Goal: Task Accomplishment & Management: Use online tool/utility

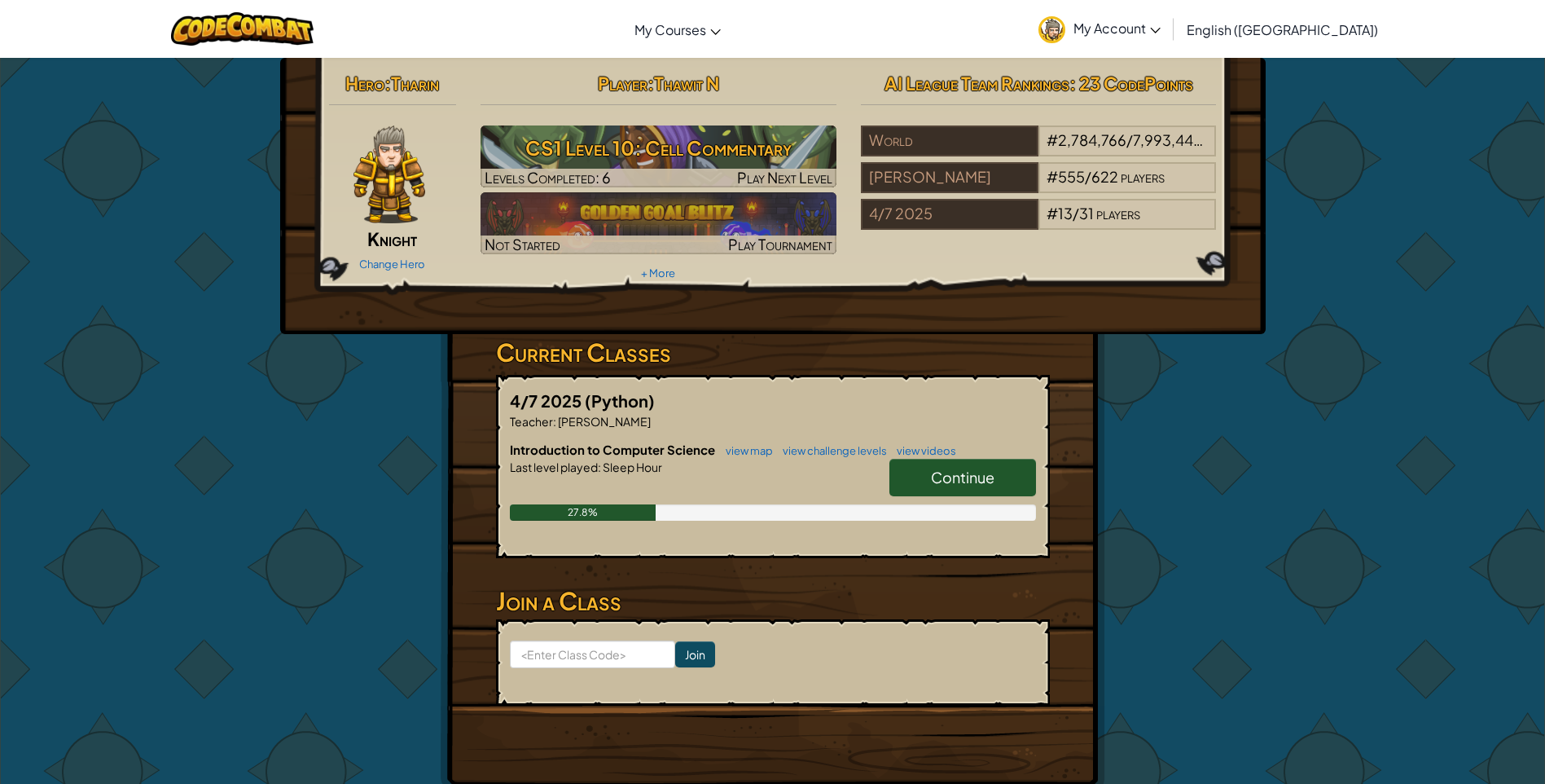
click at [974, 478] on span "Continue" at bounding box center [963, 477] width 63 height 18
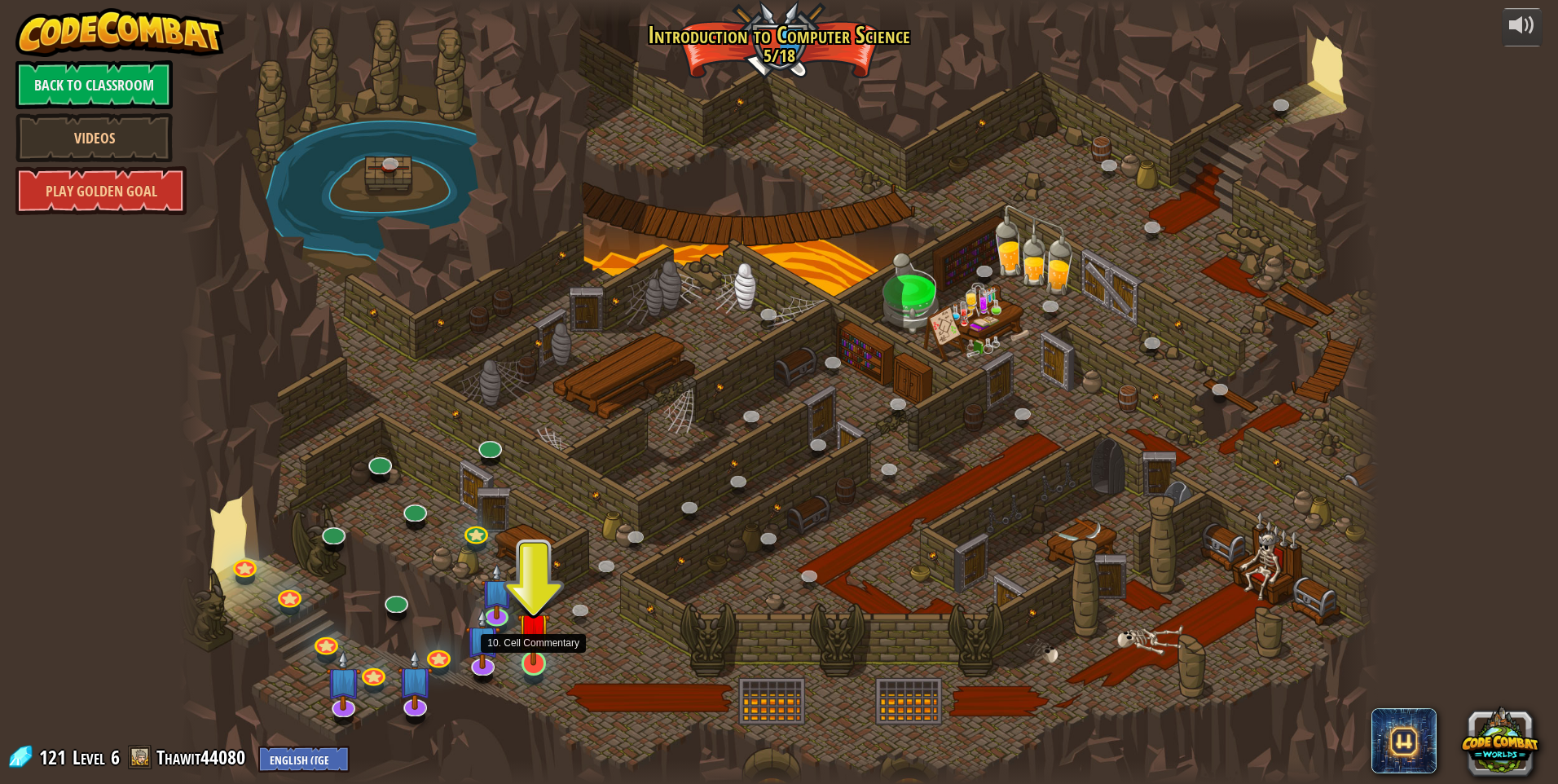
click at [541, 657] on img at bounding box center [533, 628] width 32 height 75
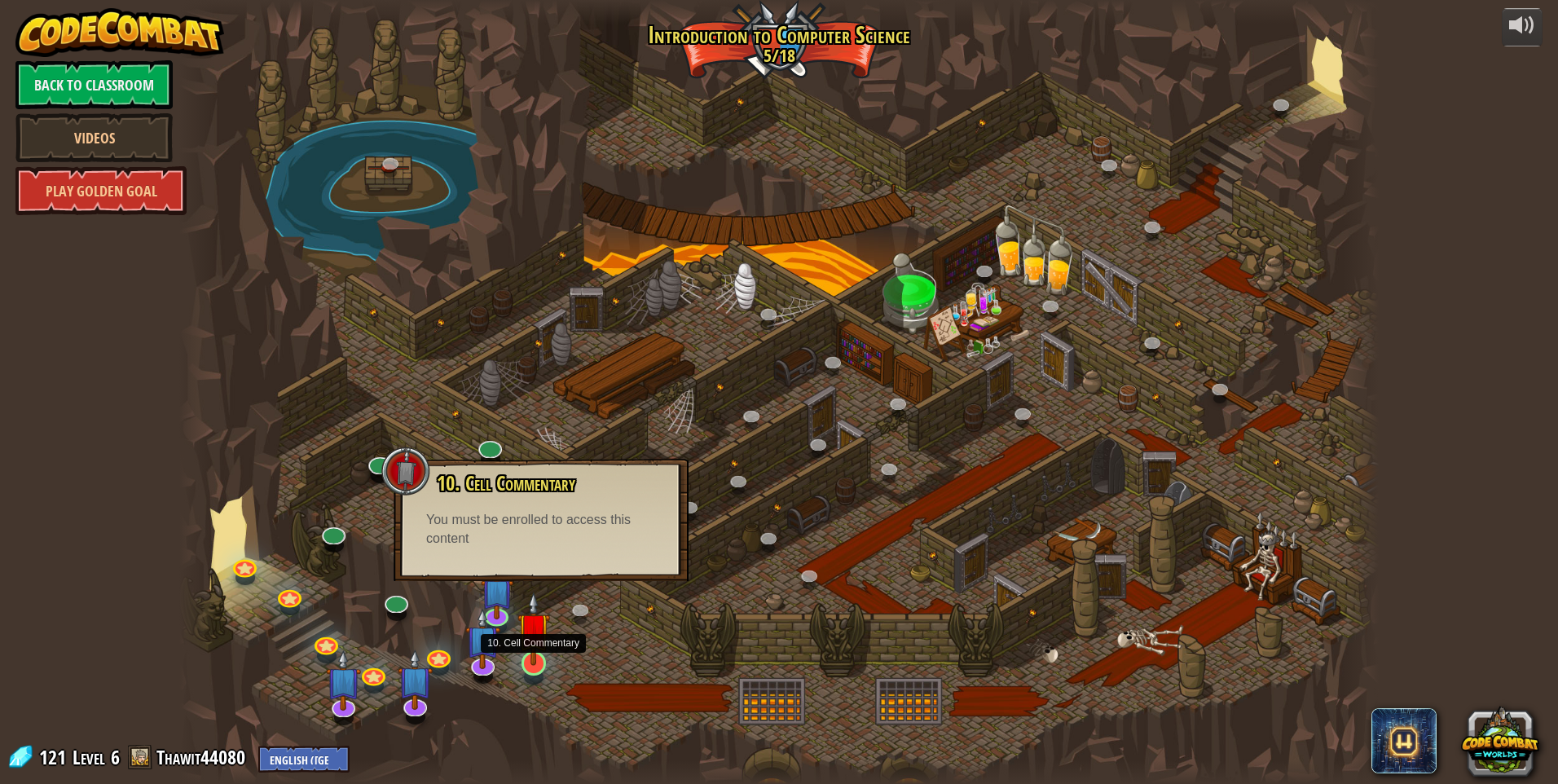
click at [531, 643] on img at bounding box center [533, 628] width 32 height 75
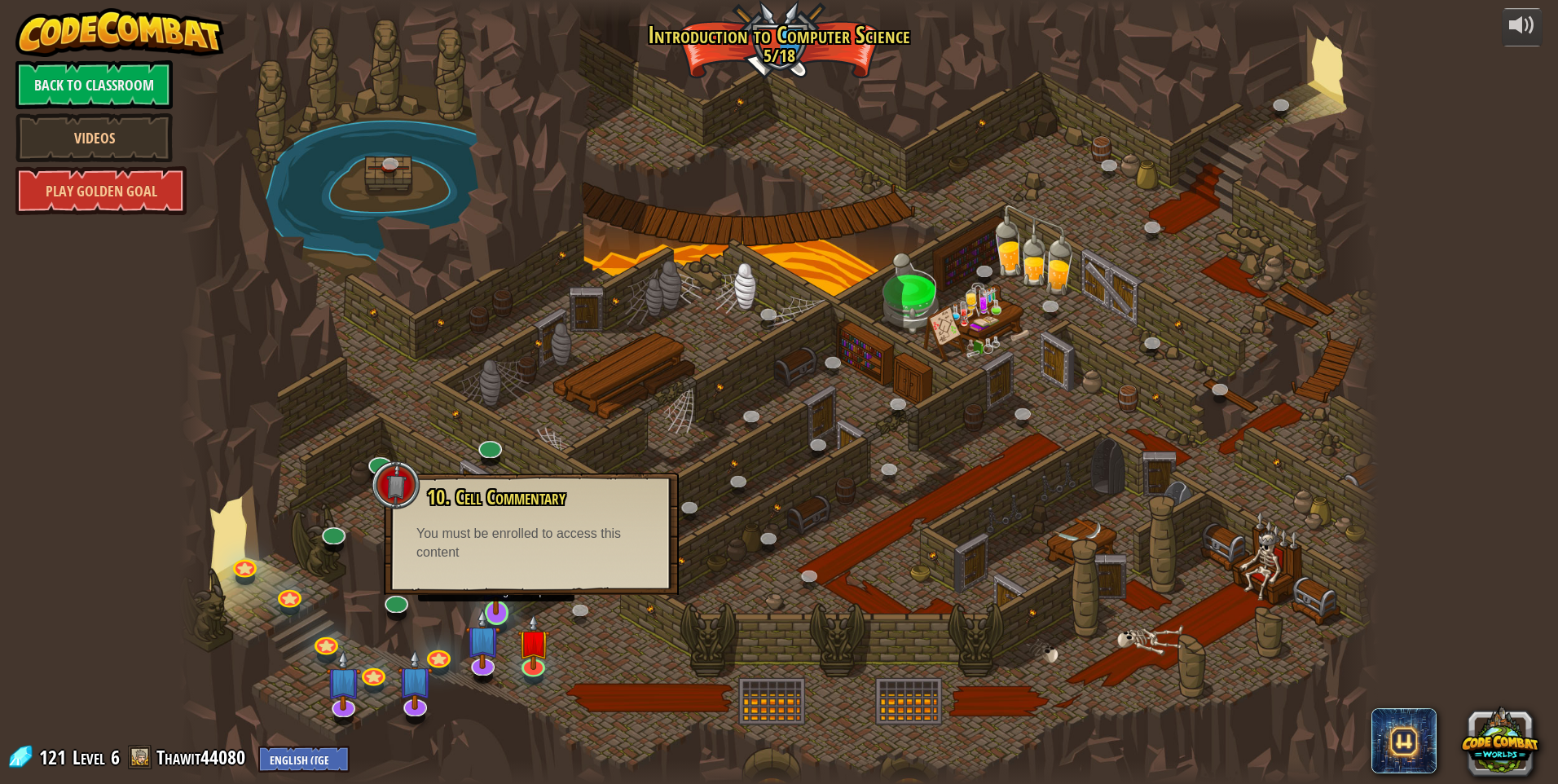
click at [507, 602] on img at bounding box center [495, 577] width 32 height 75
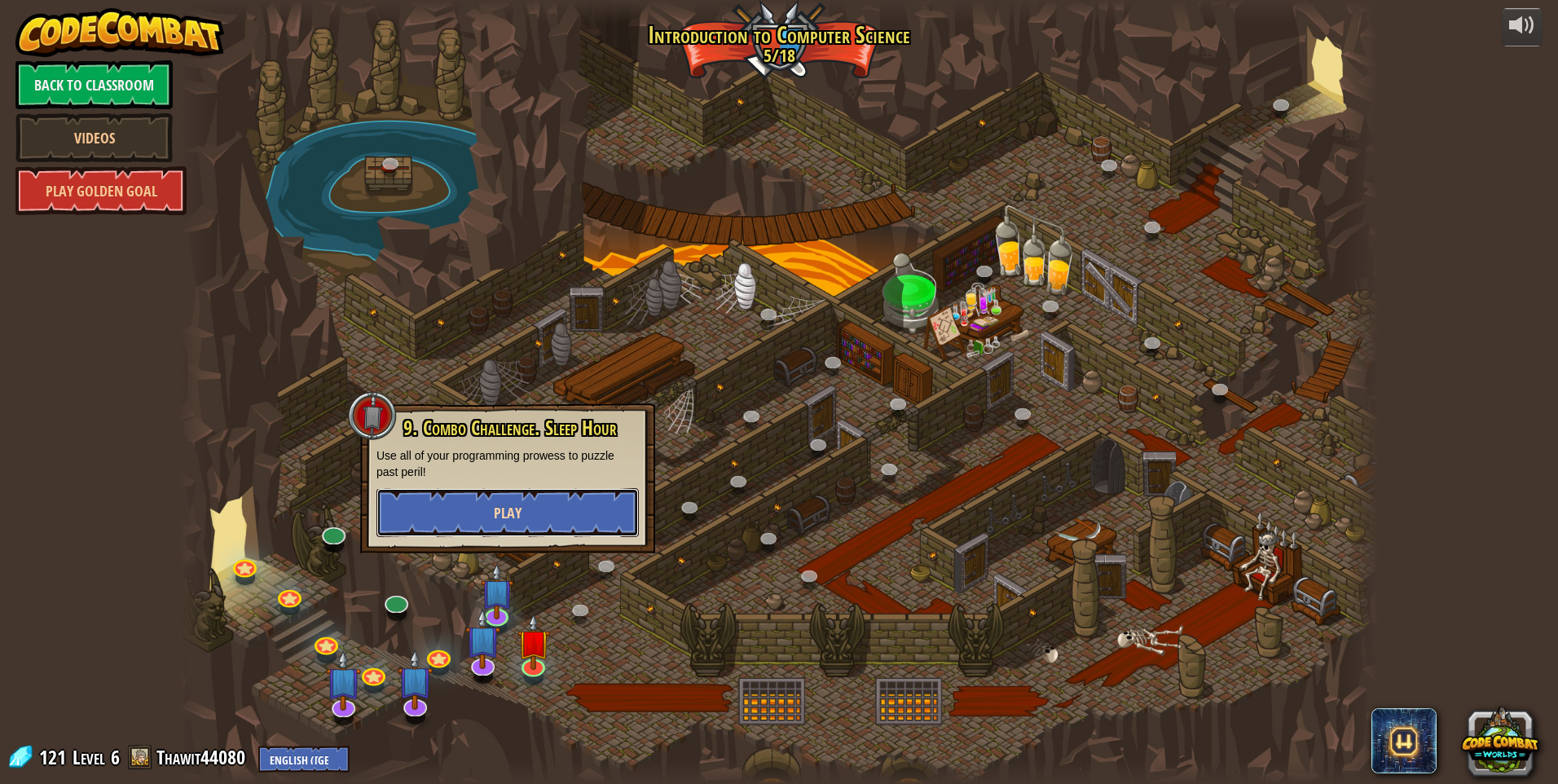
click at [516, 524] on button "Play" at bounding box center [507, 512] width 262 height 49
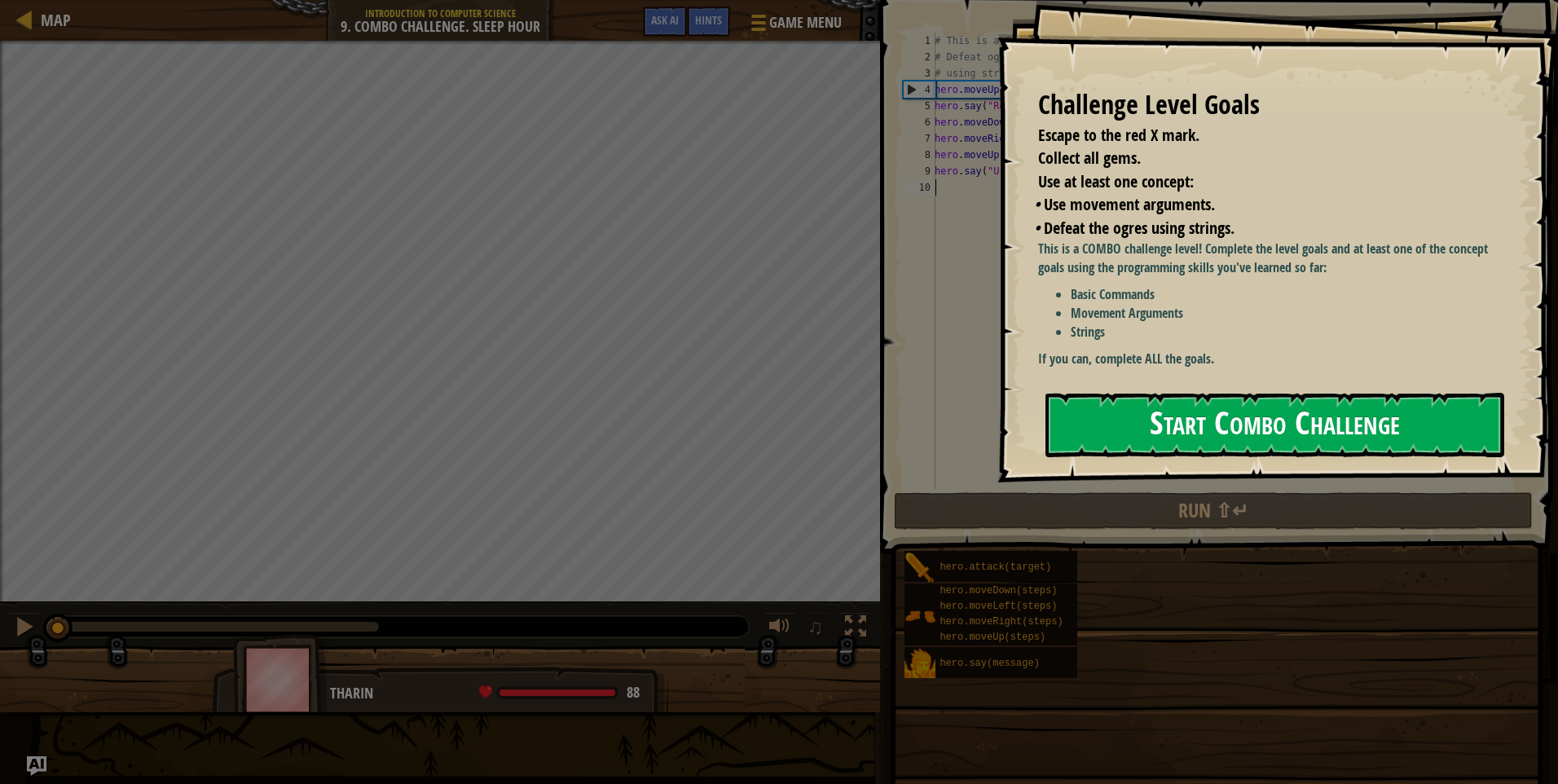
click at [1159, 401] on button "Start Combo Challenge" at bounding box center [1275, 425] width 458 height 64
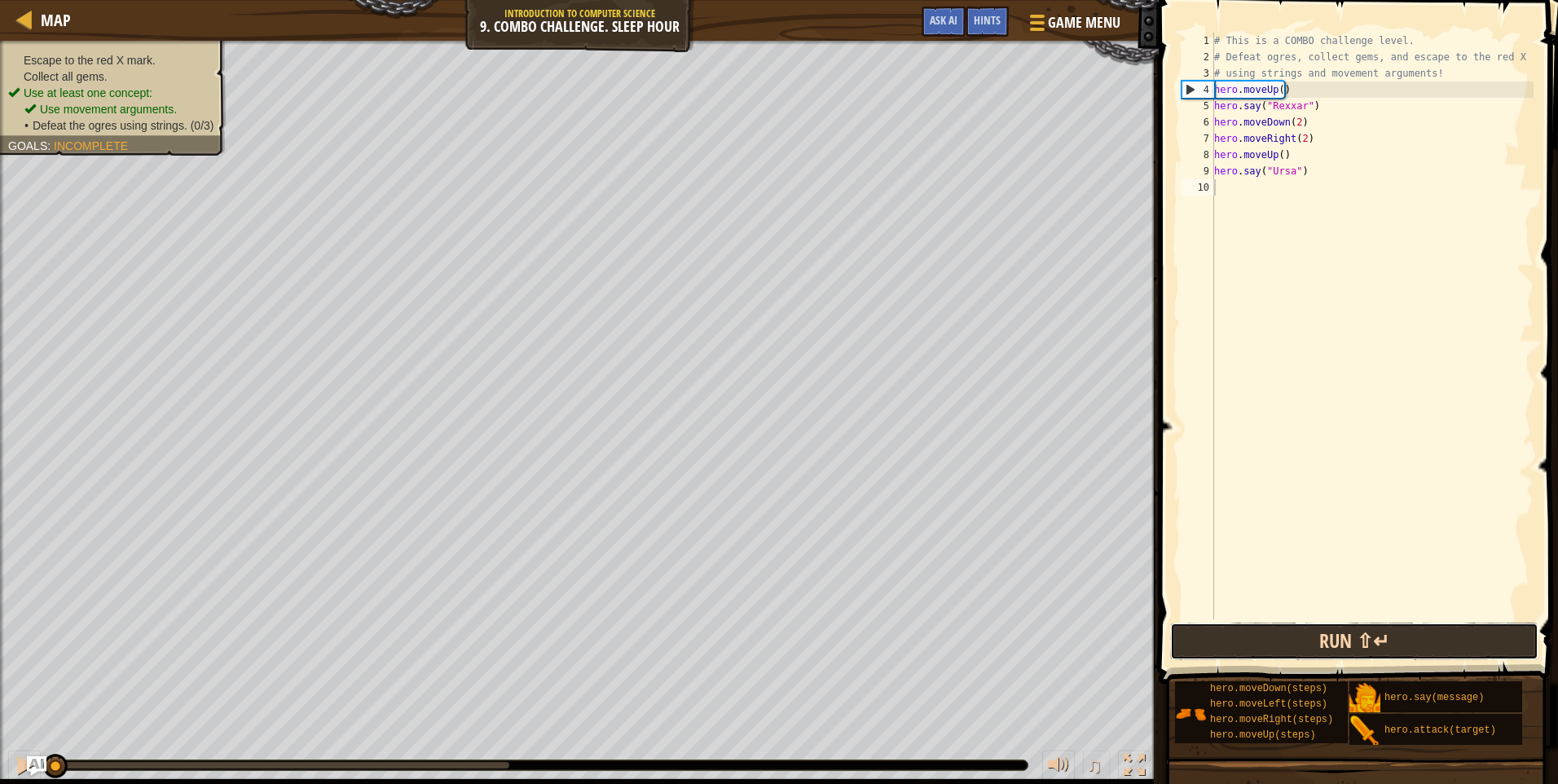
click at [1275, 637] on button "Run ⇧↵" at bounding box center [1354, 640] width 368 height 38
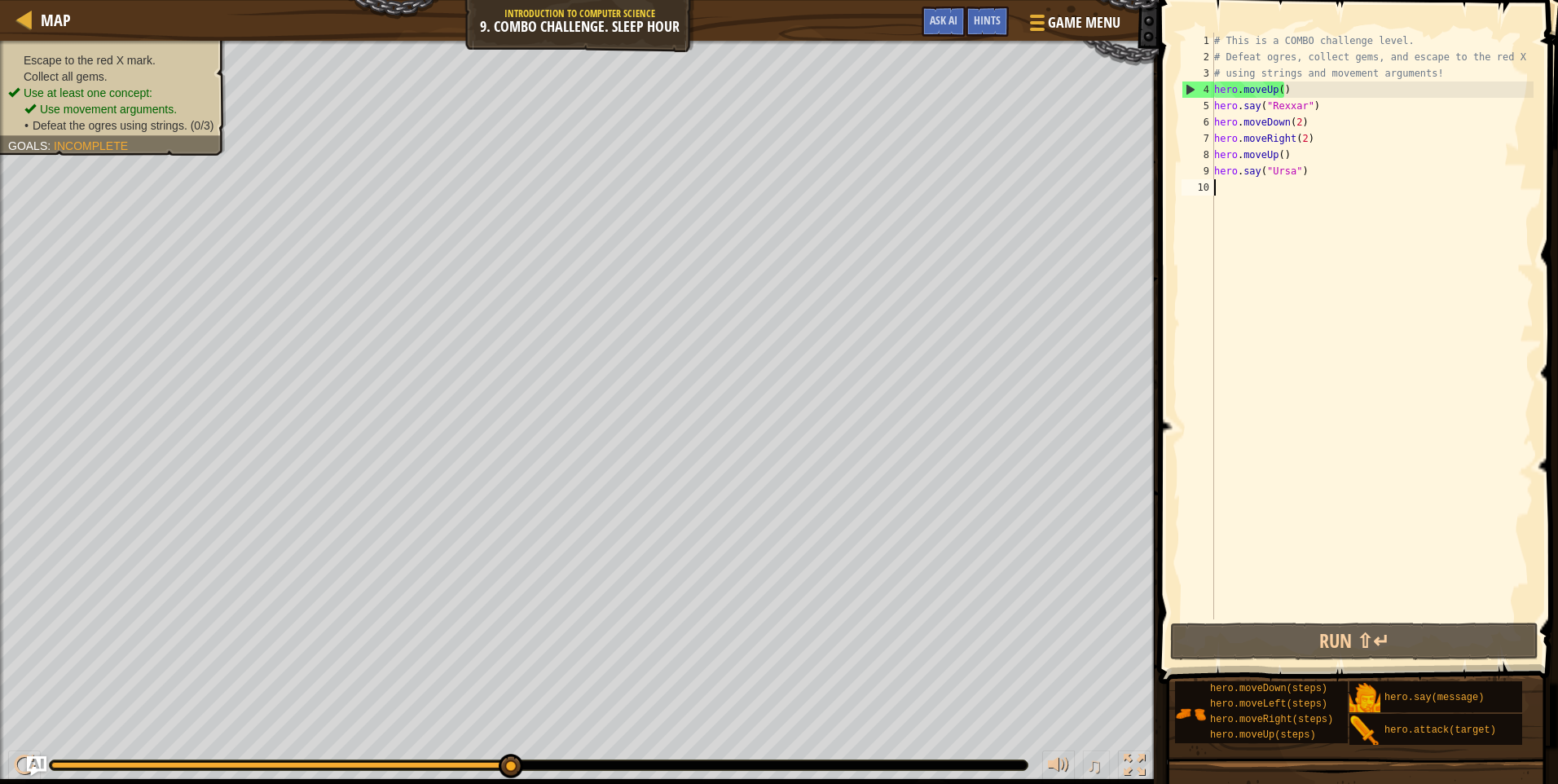
type textarea "h"
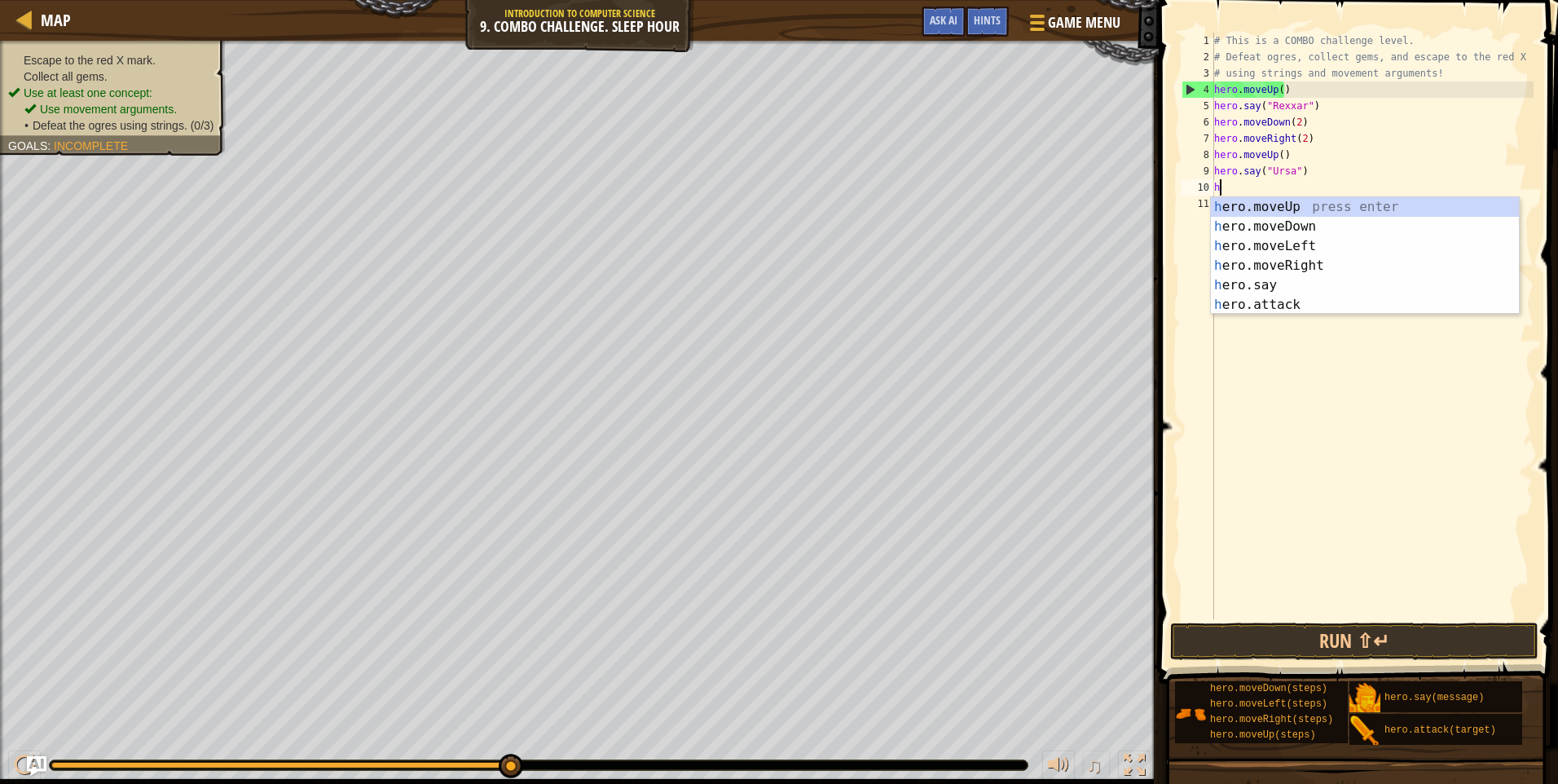
scroll to position [7, 0]
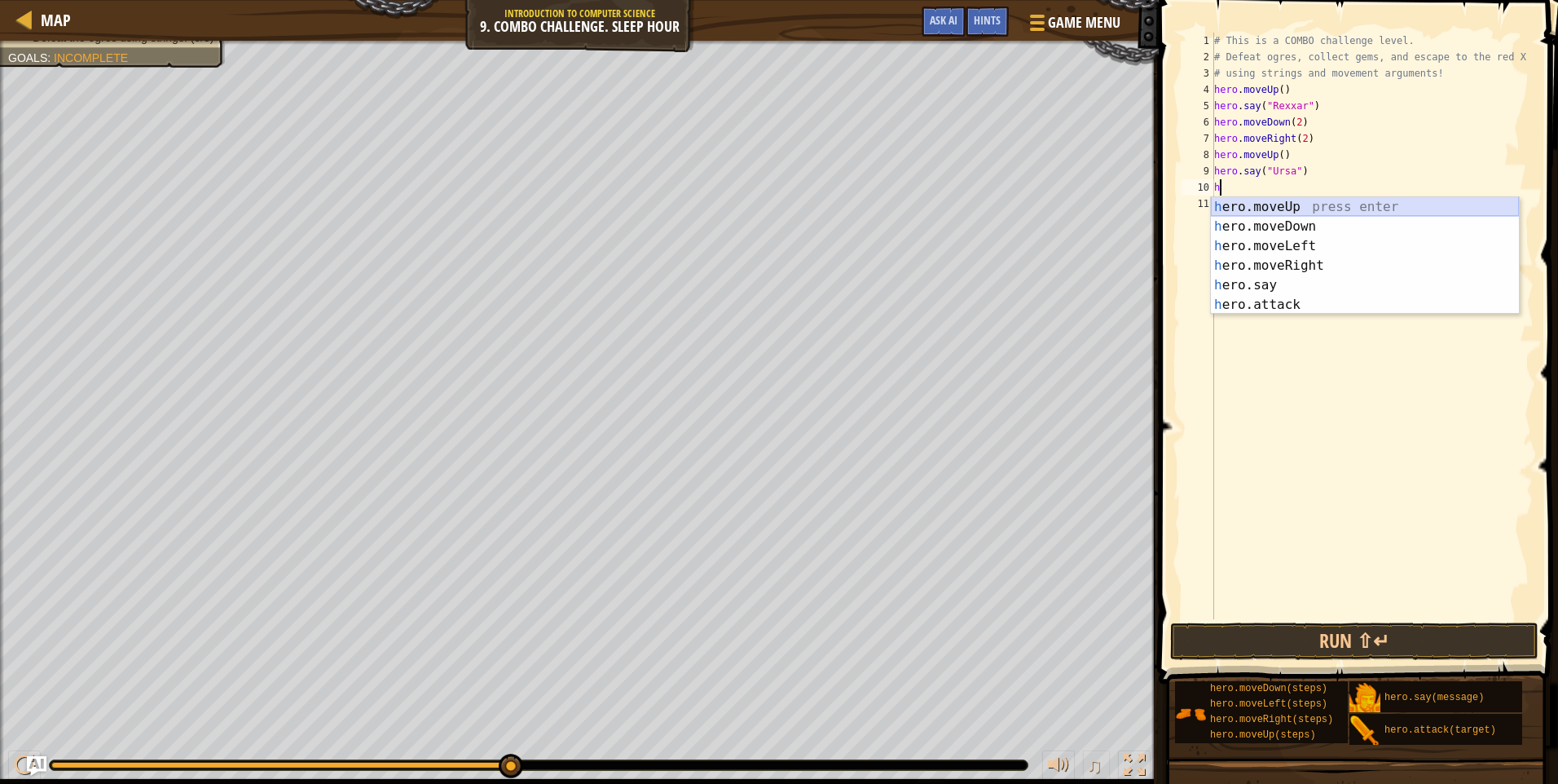
click at [1270, 216] on div "h ero.moveUp press enter h ero.moveDown press enter h ero.moveLeft press enter …" at bounding box center [1364, 275] width 308 height 156
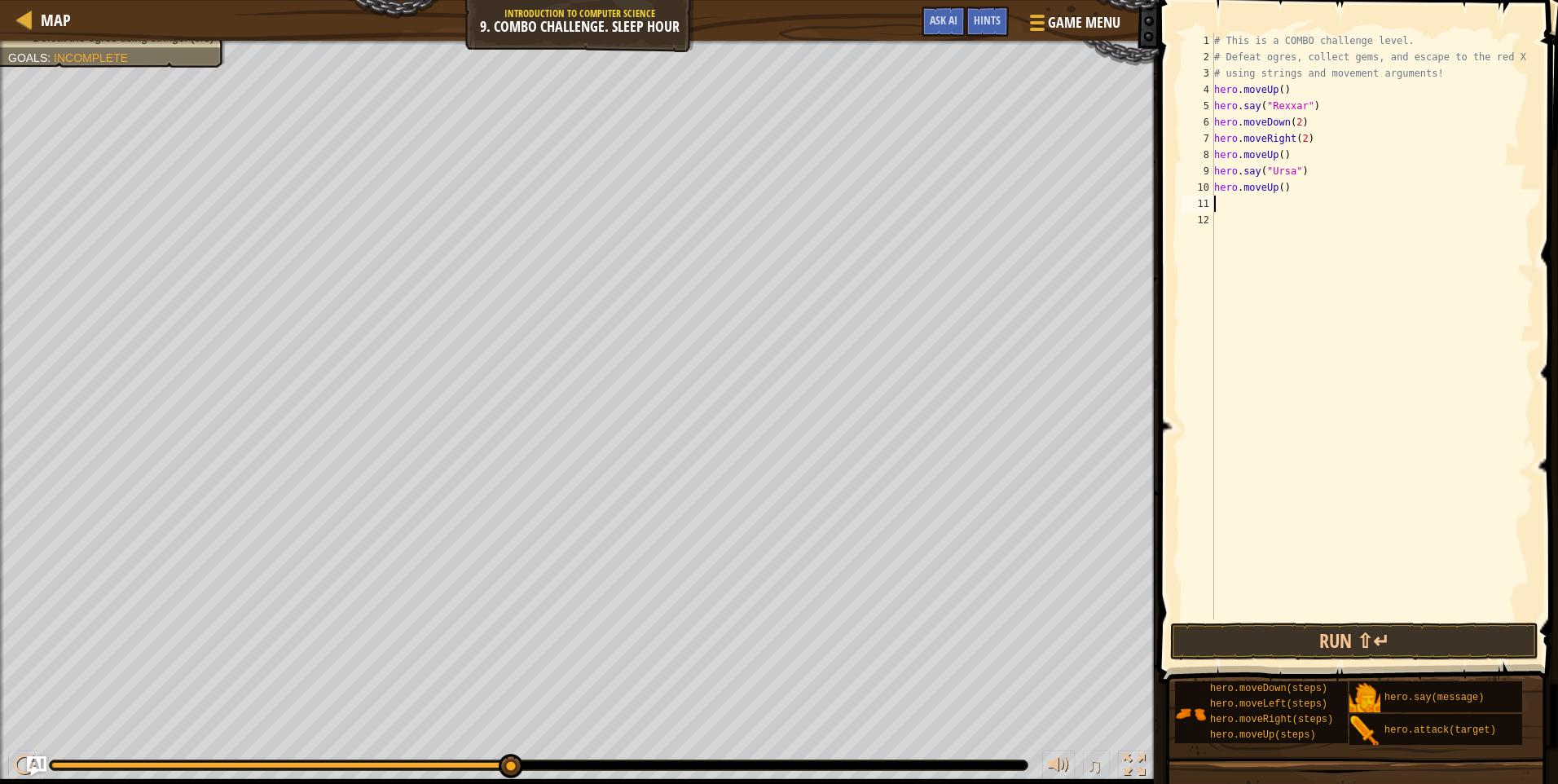
type textarea "h"
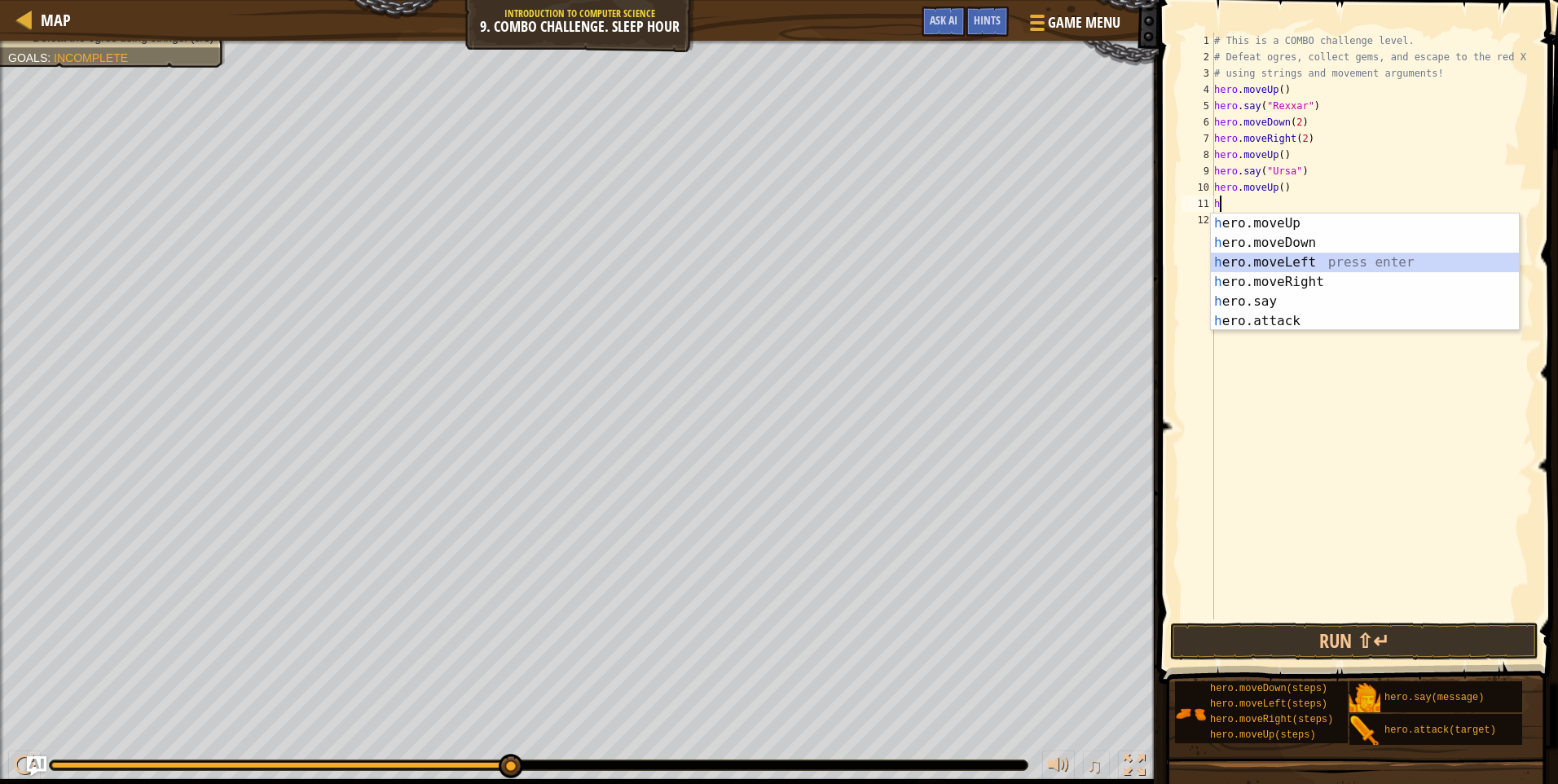
click at [1274, 267] on div "h ero.moveUp press enter h ero.moveDown press enter h ero.moveLeft press enter …" at bounding box center [1364, 292] width 308 height 156
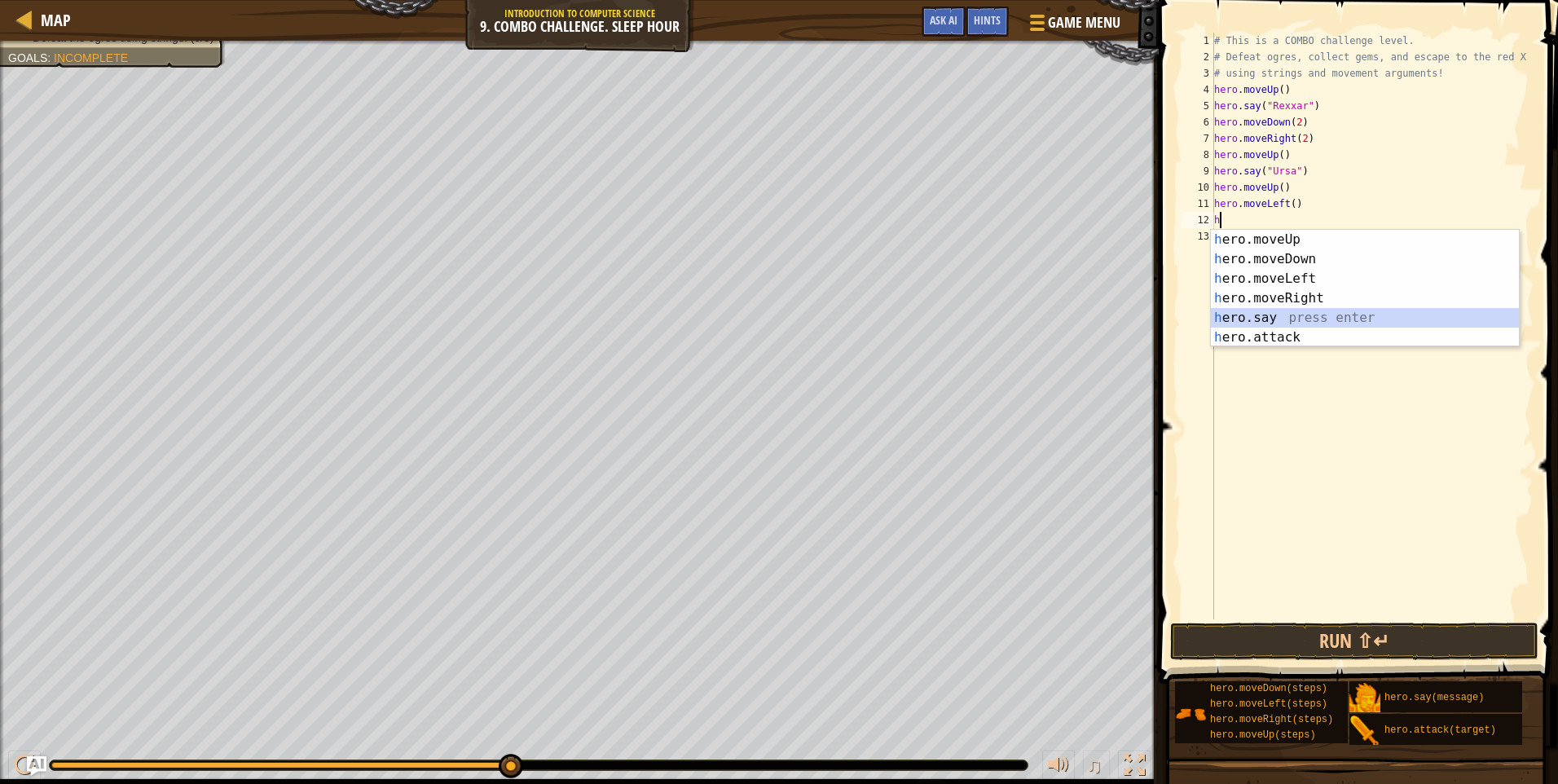
click at [1257, 317] on div "h ero.moveUp press enter h ero.moveDown press enter h ero.moveLeft press enter …" at bounding box center [1364, 308] width 308 height 156
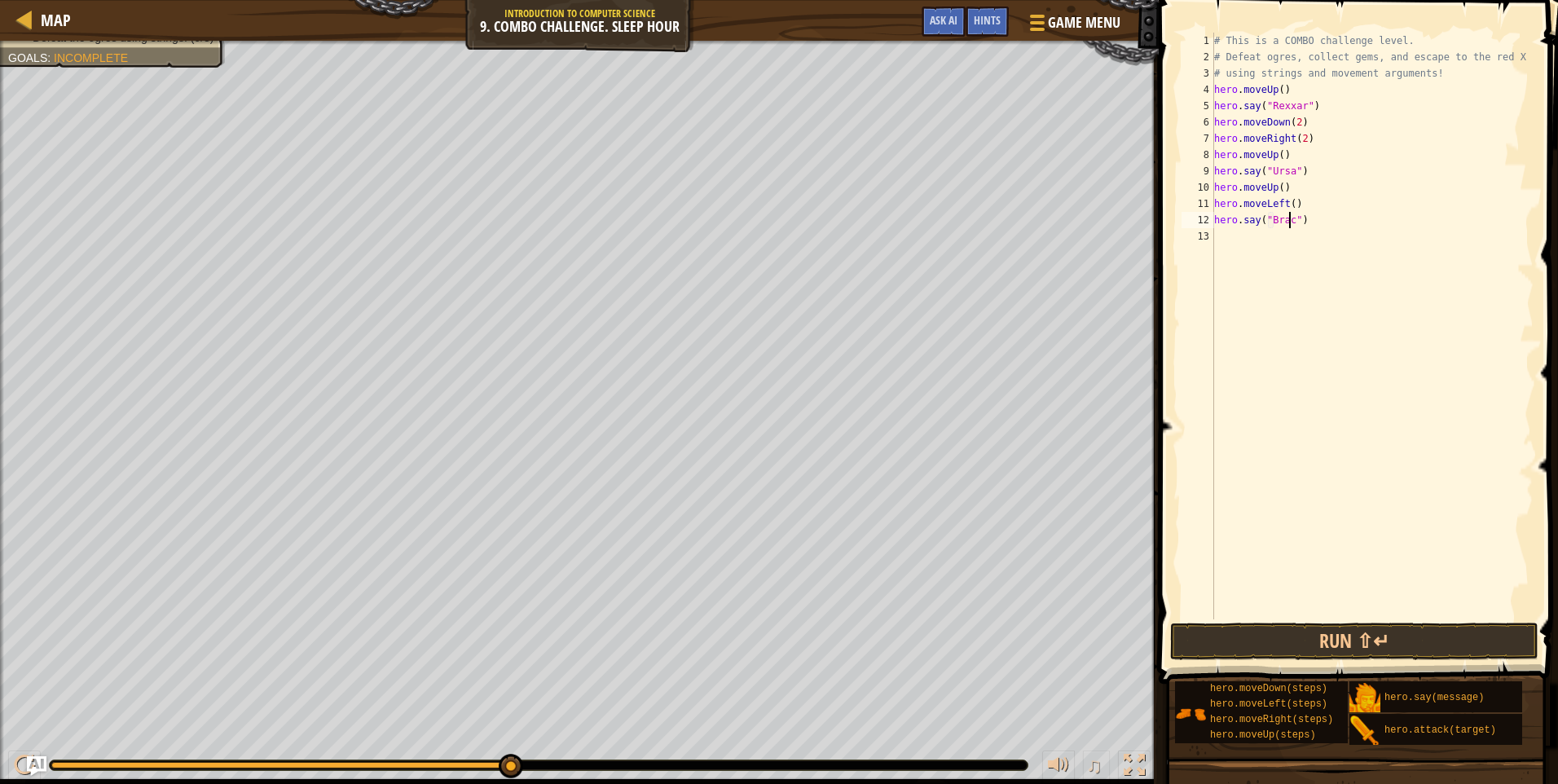
scroll to position [7, 6]
click at [1308, 633] on button "Run ⇧↵" at bounding box center [1354, 640] width 368 height 38
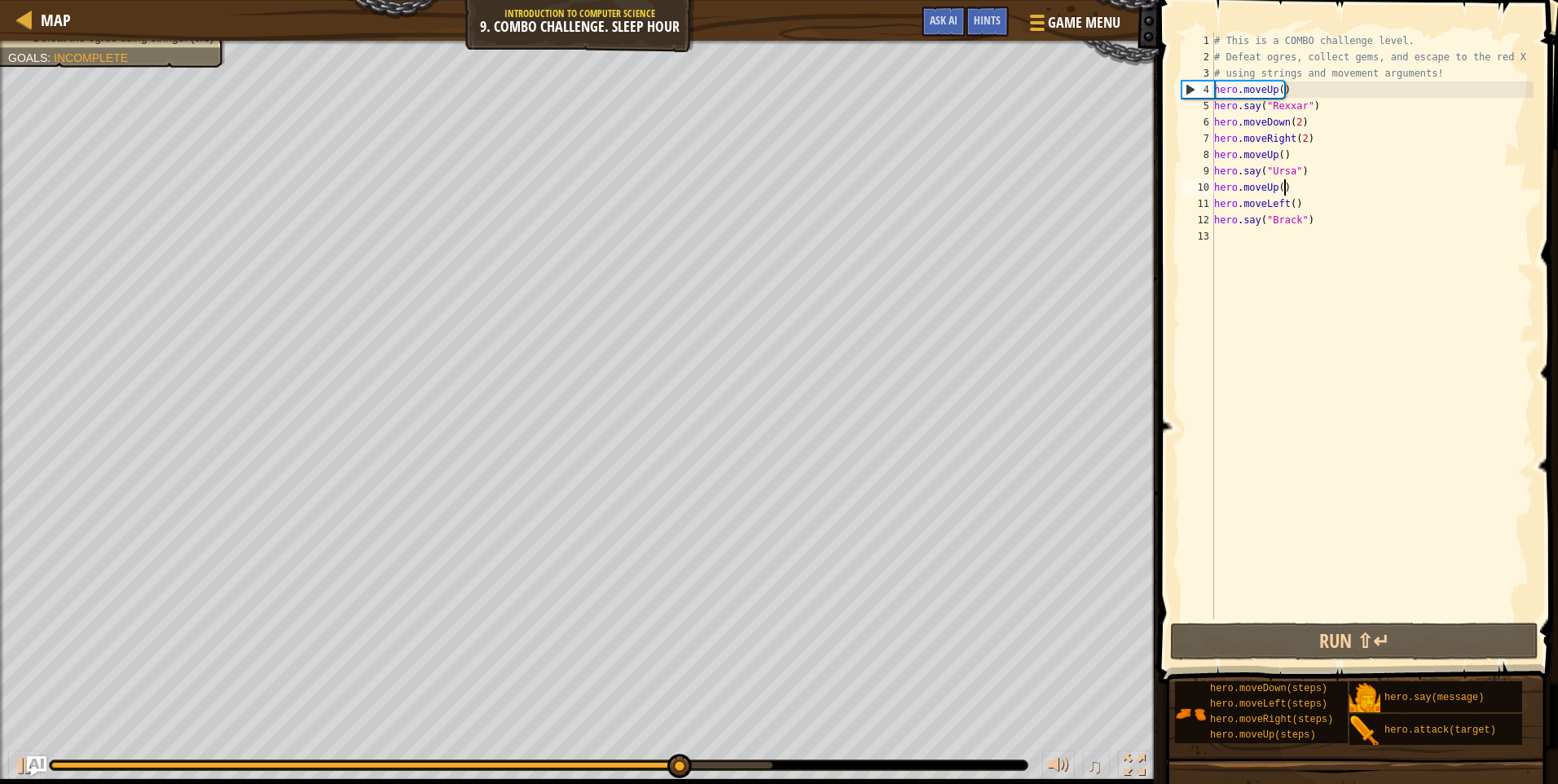
click at [1287, 186] on div "# This is a COMBO challenge level. # Defeat [PERSON_NAME], collect gems, and es…" at bounding box center [1371, 341] width 323 height 619
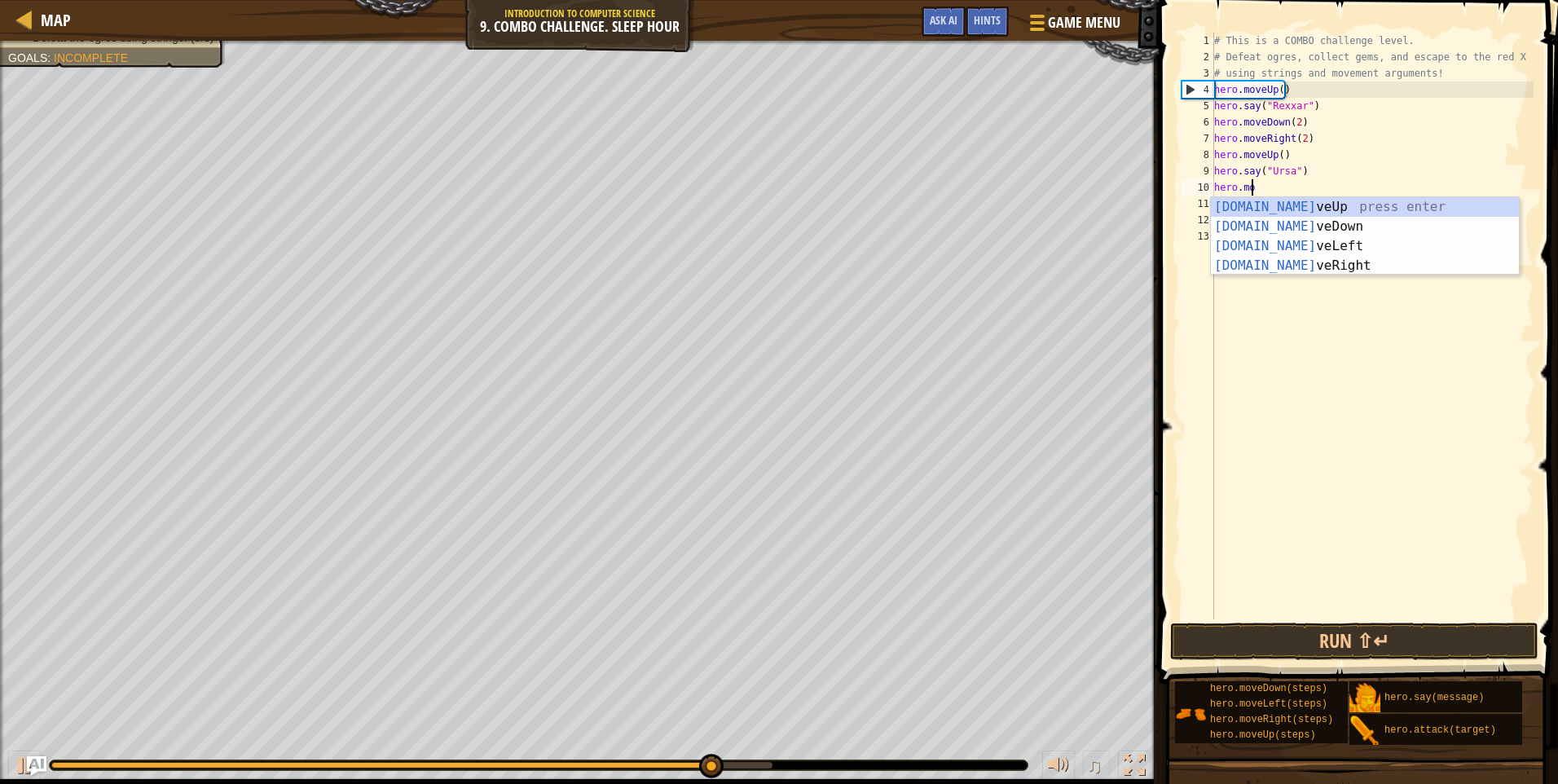
scroll to position [7, 1]
type textarea "he"
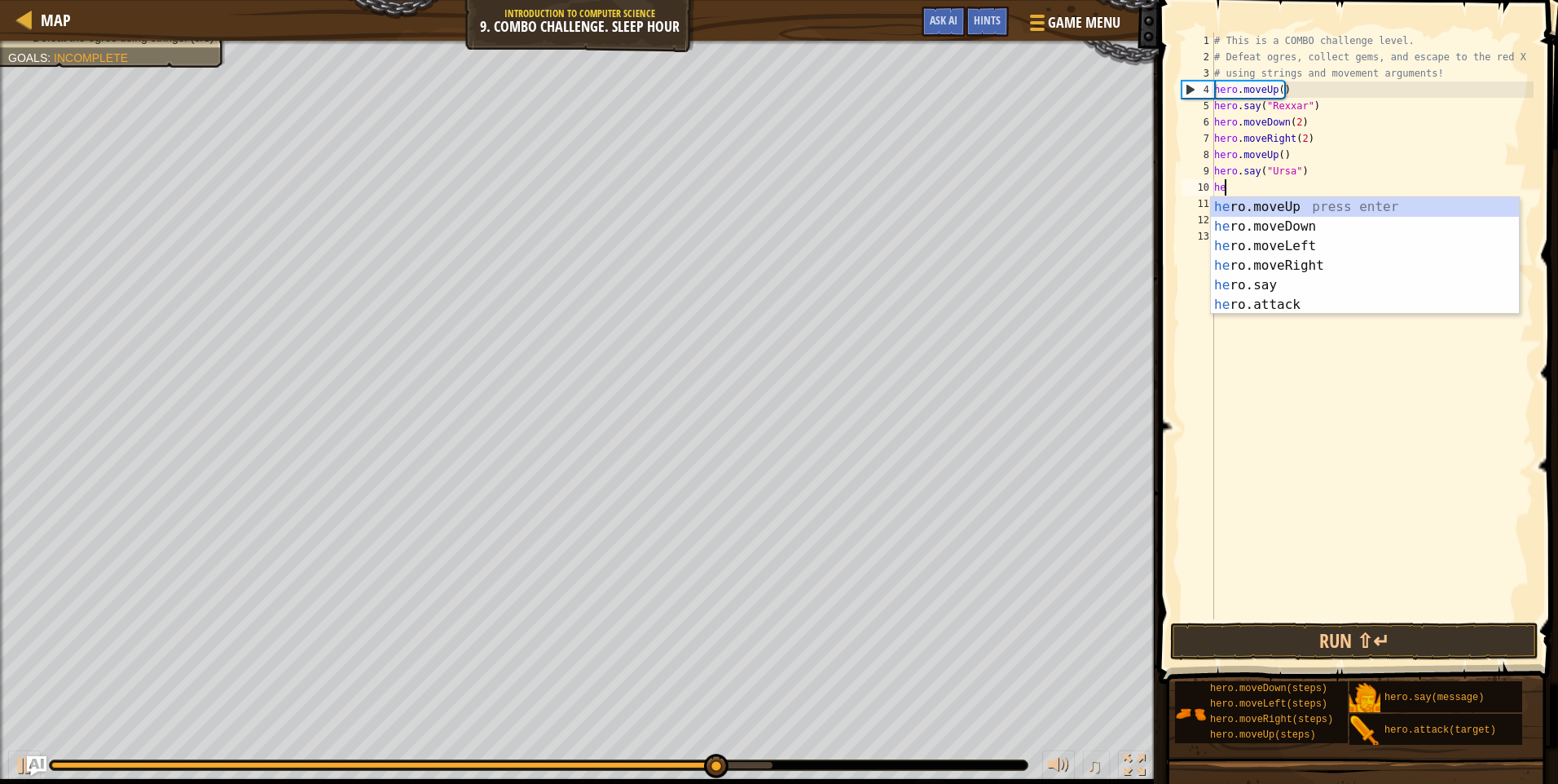
scroll to position [7, 0]
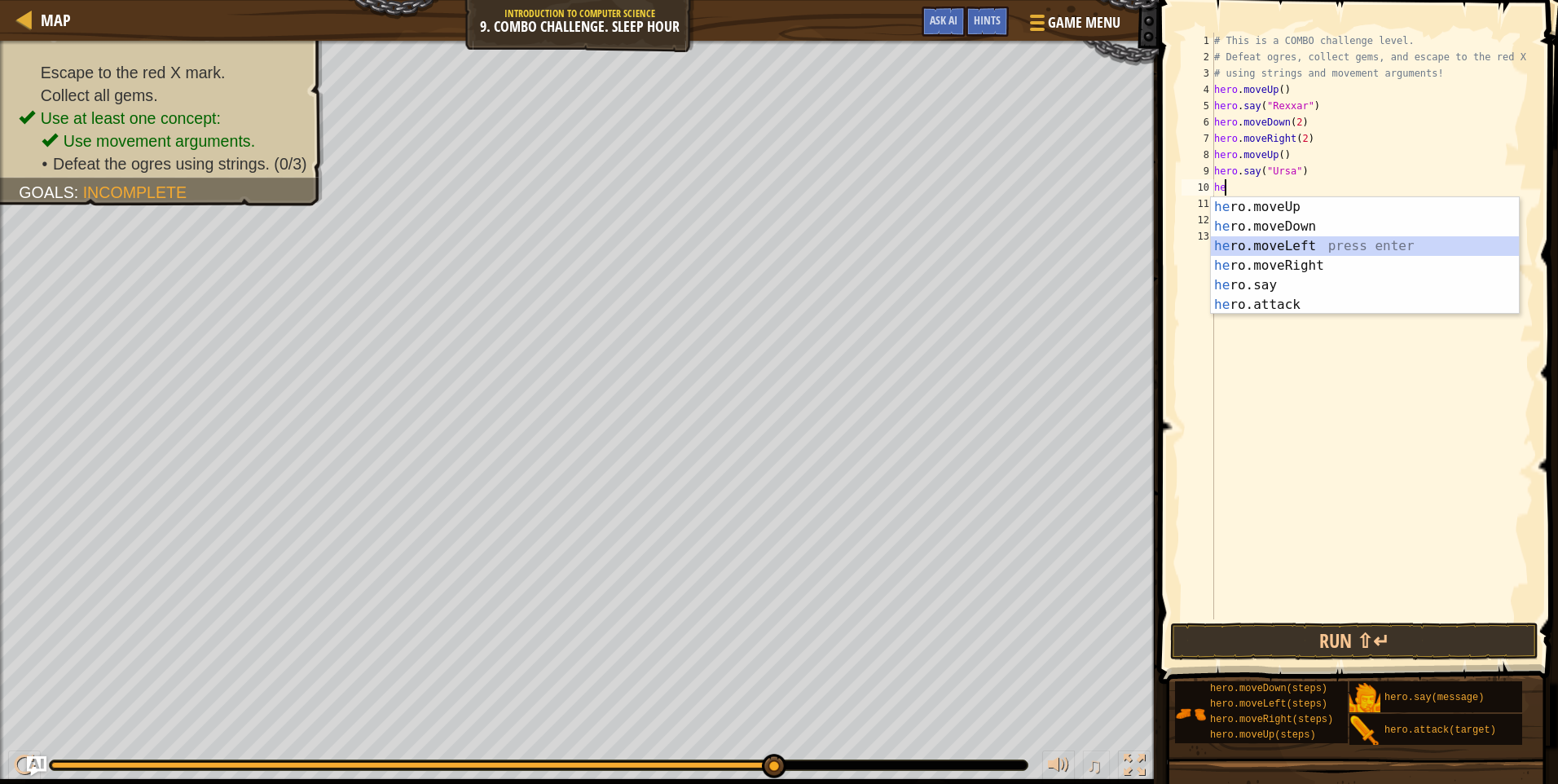
click at [1287, 238] on div "he ro.moveUp press enter he ro.moveDown press enter he ro.moveLeft press enter …" at bounding box center [1364, 275] width 308 height 156
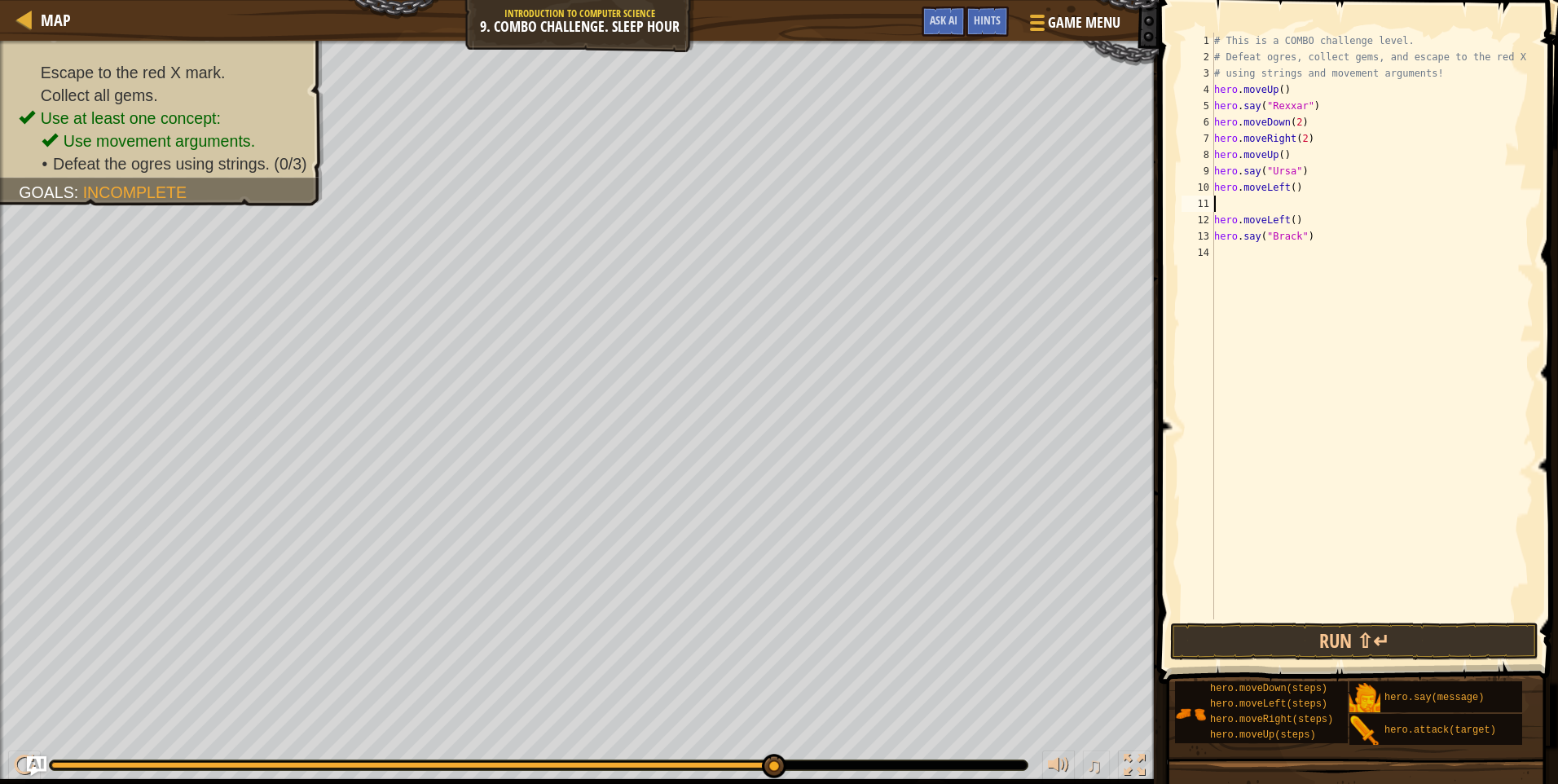
click at [1289, 188] on div "# This is a COMBO challenge level. # Defeat [PERSON_NAME], collect gems, and es…" at bounding box center [1371, 341] width 323 height 619
type textarea "hero.moveLeft(2)"
click at [1230, 202] on div "# This is a COMBO challenge level. # Defeat [PERSON_NAME], collect gems, and es…" at bounding box center [1371, 341] width 323 height 619
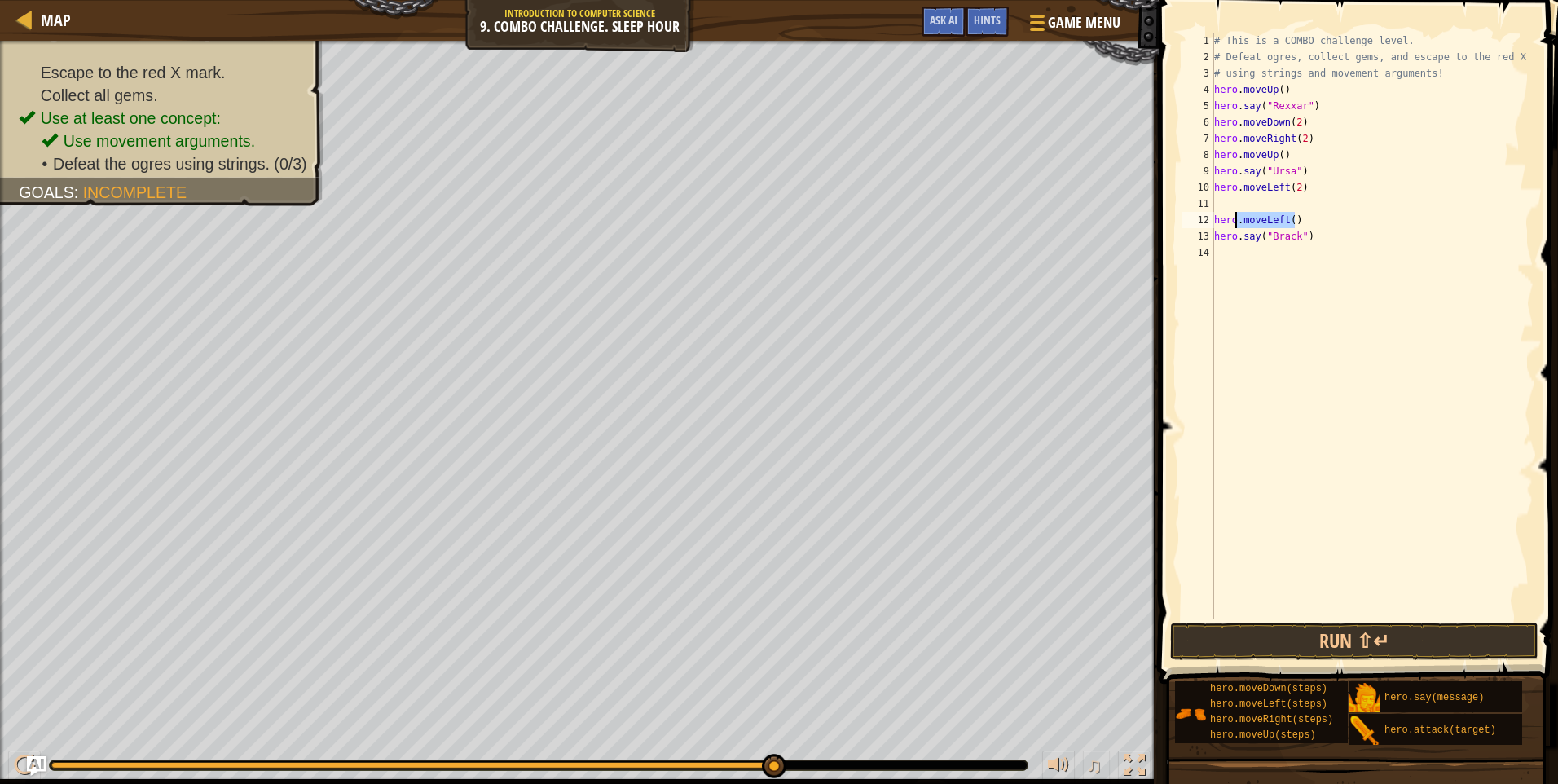
drag, startPoint x: 1293, startPoint y: 220, endPoint x: 1234, endPoint y: 222, distance: 59.0
click at [1234, 222] on div "# This is a COMBO challenge level. # Defeat [PERSON_NAME], collect gems, and es…" at bounding box center [1371, 341] width 323 height 619
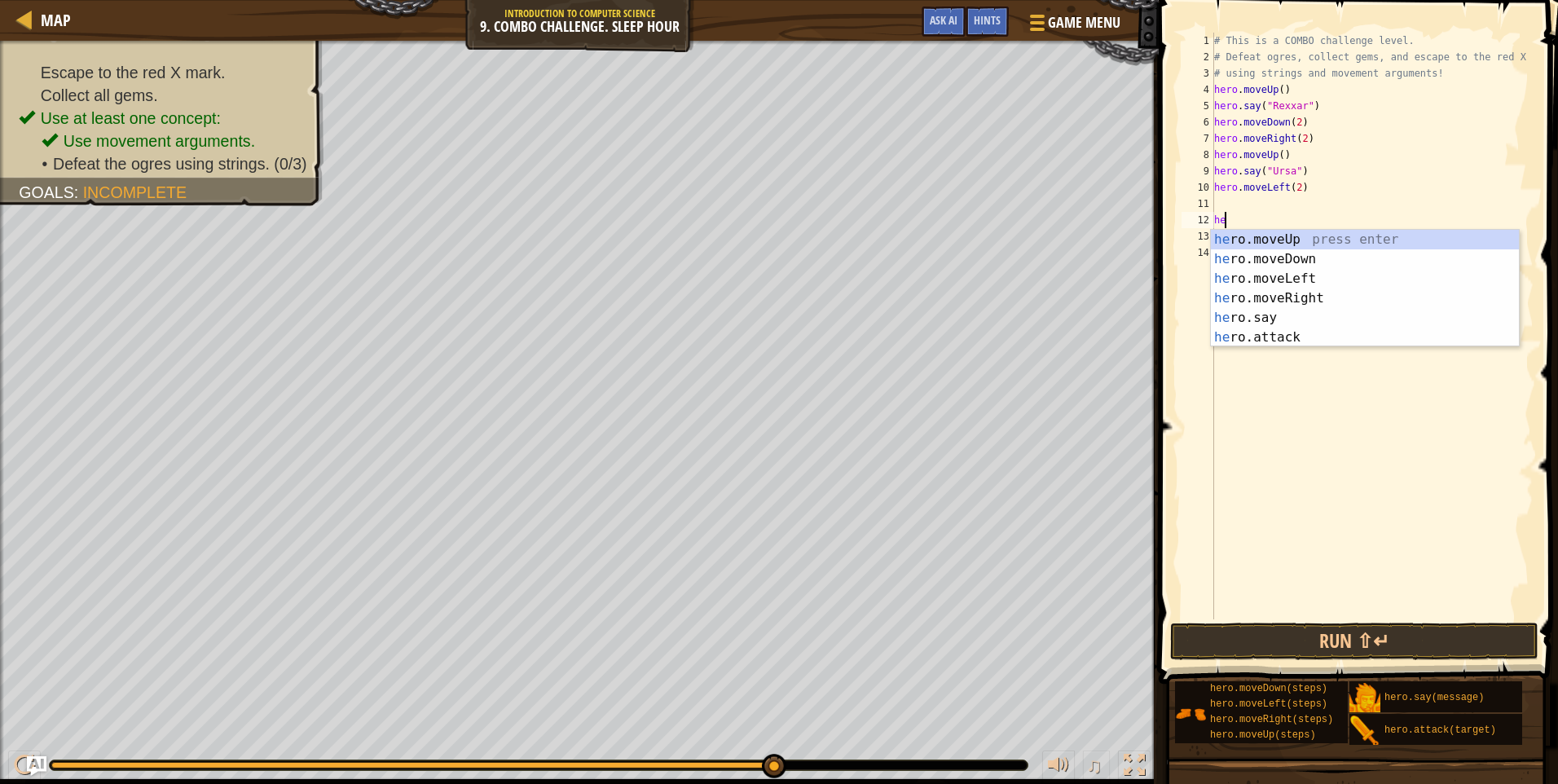
type textarea "h"
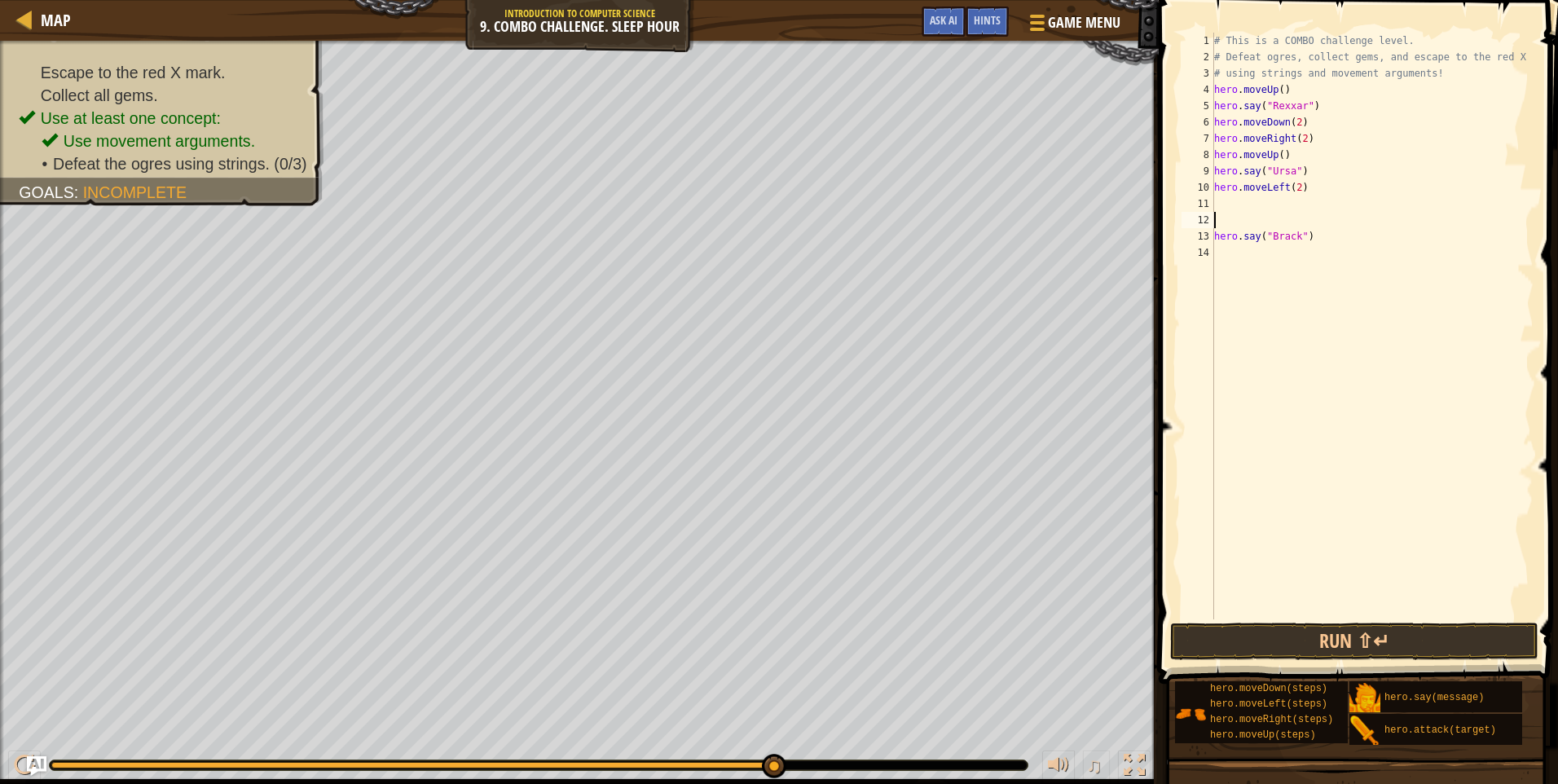
click at [1224, 202] on div "# This is a COMBO challenge level. # Defeat [PERSON_NAME], collect gems, and es…" at bounding box center [1371, 341] width 323 height 619
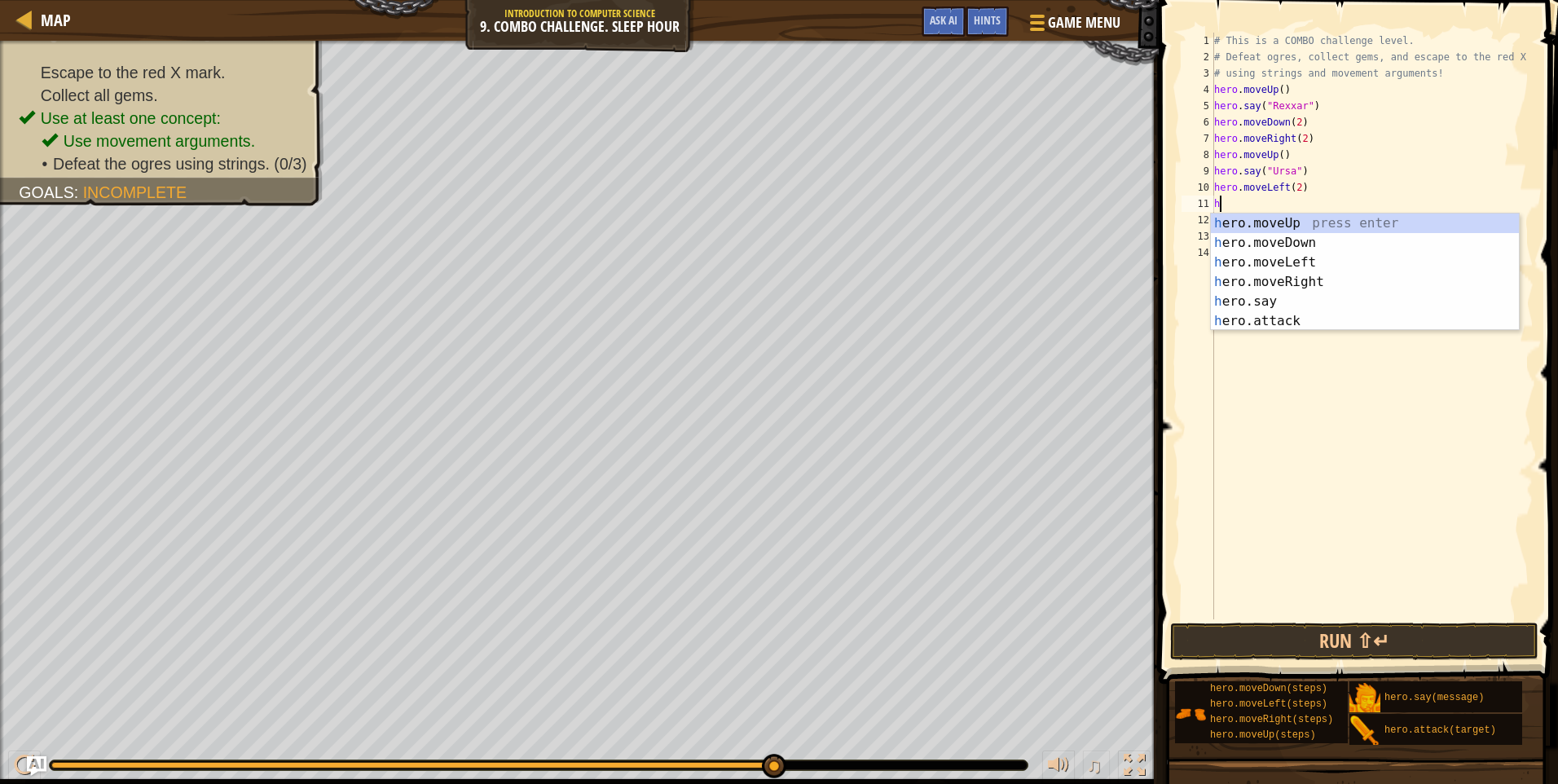
type textarea "he"
click at [1332, 222] on div "he ro.moveUp press enter he ro.moveDown press enter he ro.moveLeft press enter …" at bounding box center [1364, 292] width 308 height 156
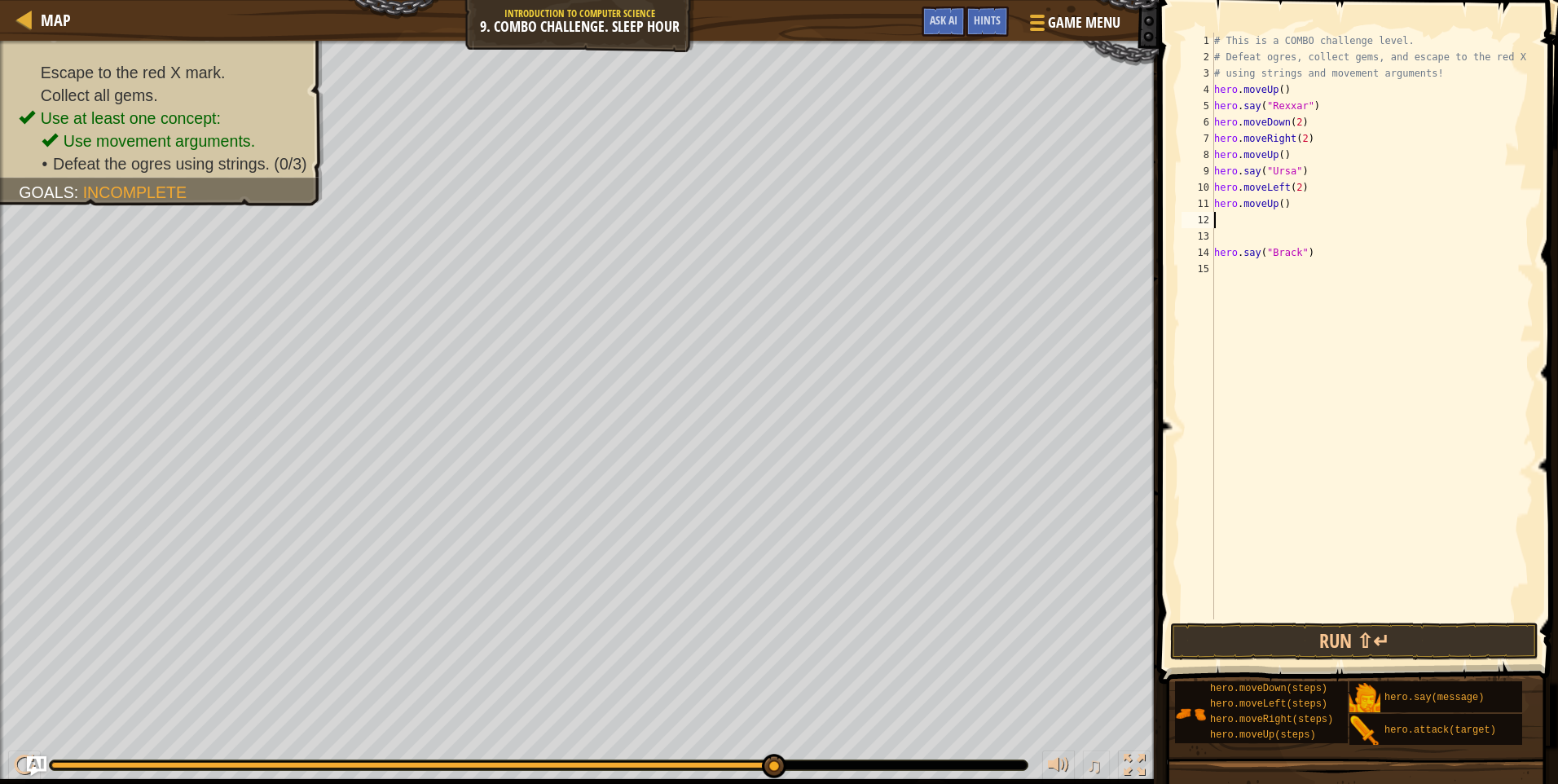
click at [1225, 232] on div "# This is a COMBO challenge level. # Defeat [PERSON_NAME], collect gems, and es…" at bounding box center [1371, 341] width 323 height 619
type textarea "h"
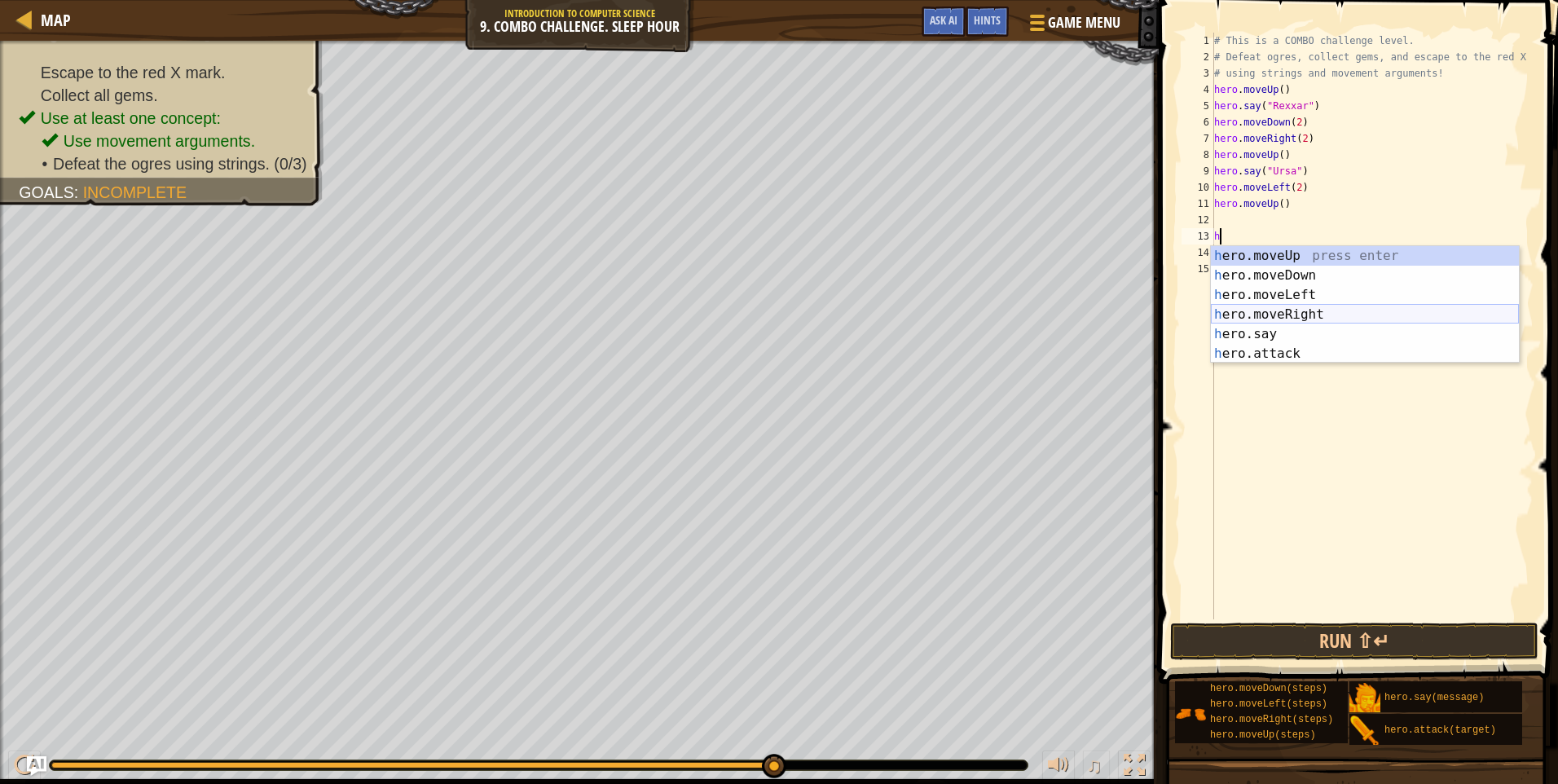
click at [1317, 305] on div "h ero.moveUp press enter h ero.moveDown press enter h ero.moveLeft press enter …" at bounding box center [1364, 324] width 308 height 156
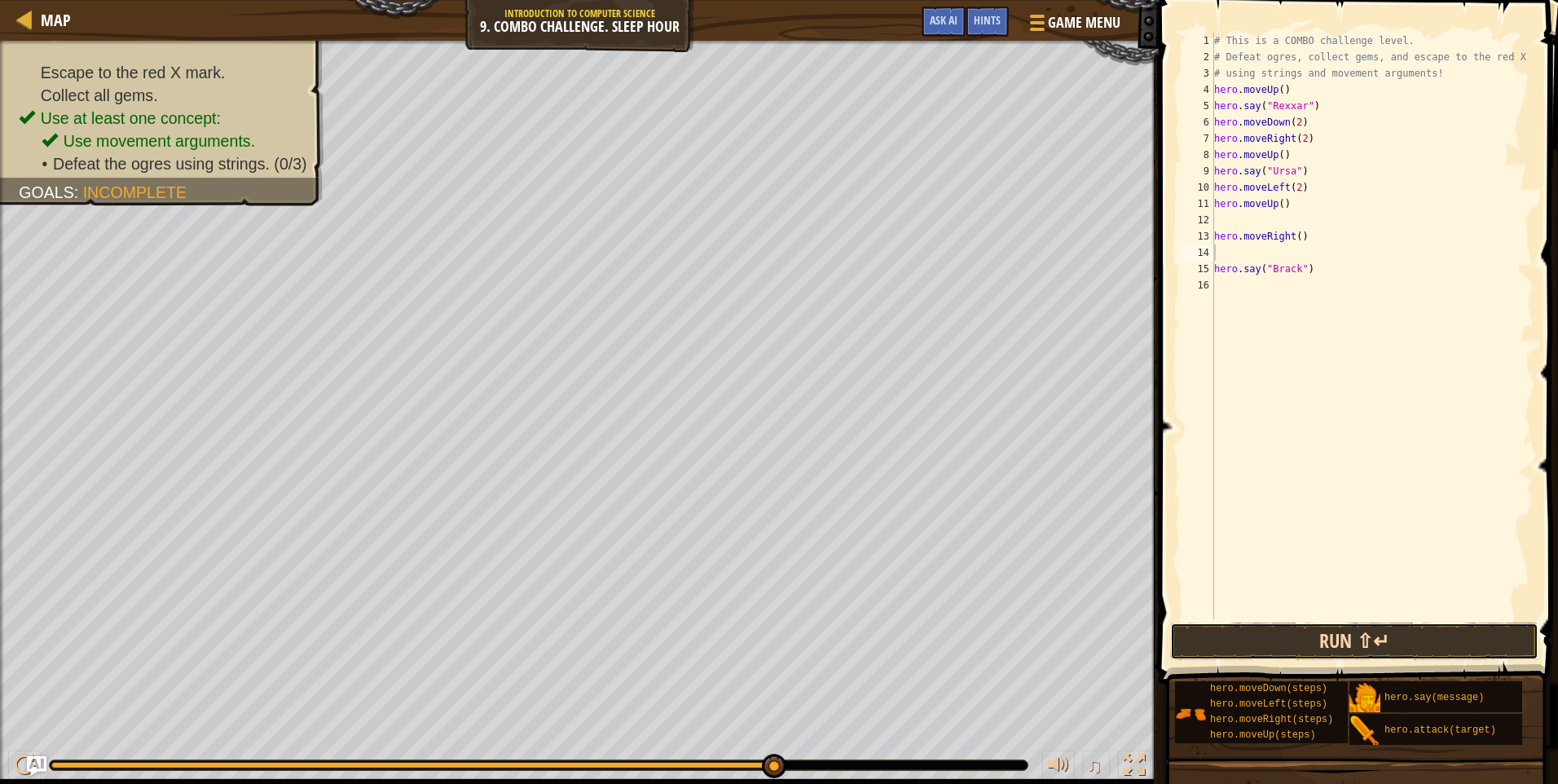
click at [1328, 638] on button "Run ⇧↵" at bounding box center [1354, 640] width 368 height 38
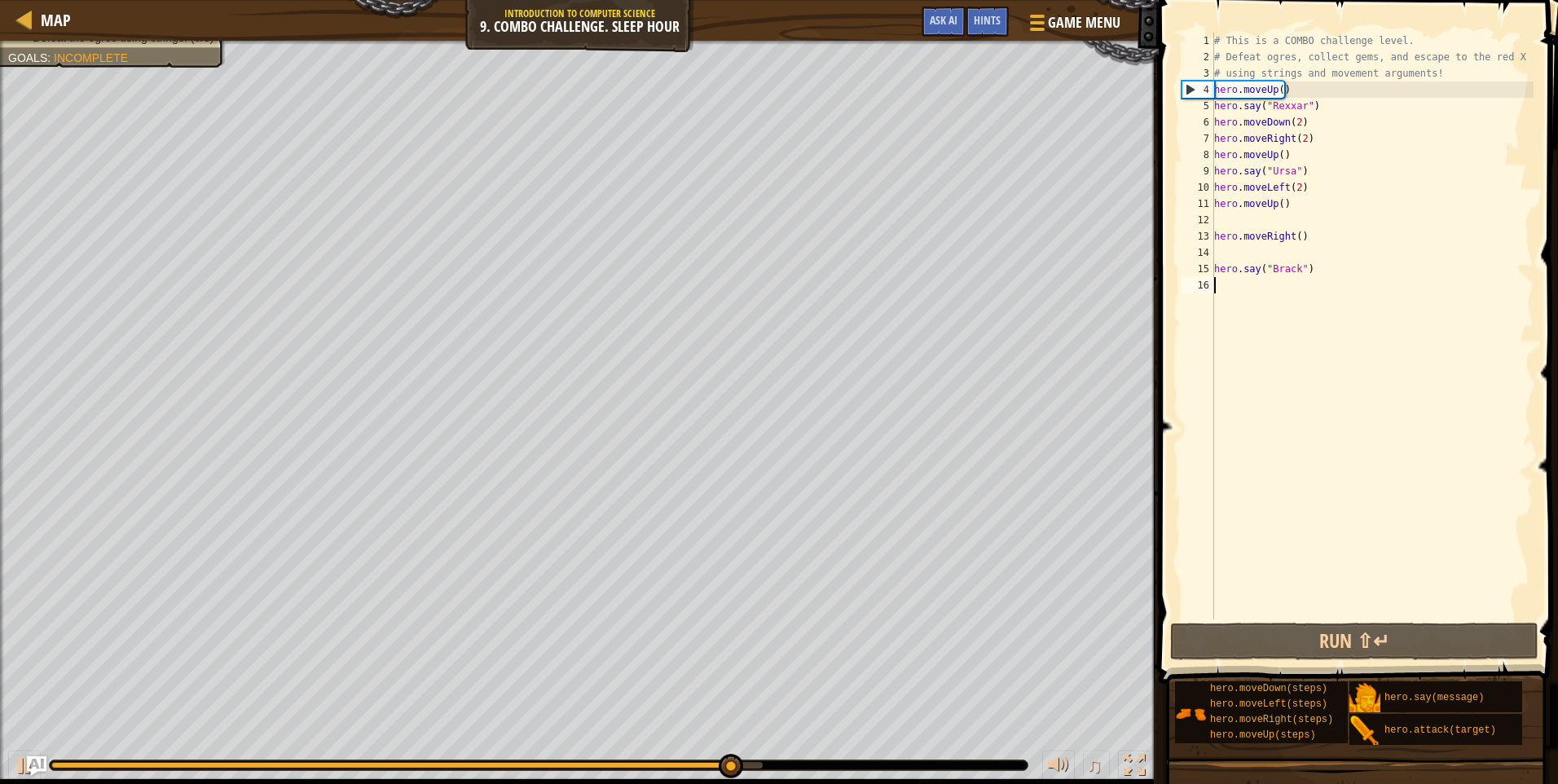
click at [1229, 282] on div "# This is a COMBO challenge level. # Defeat [PERSON_NAME], collect gems, and es…" at bounding box center [1371, 341] width 323 height 619
type textarea "h"
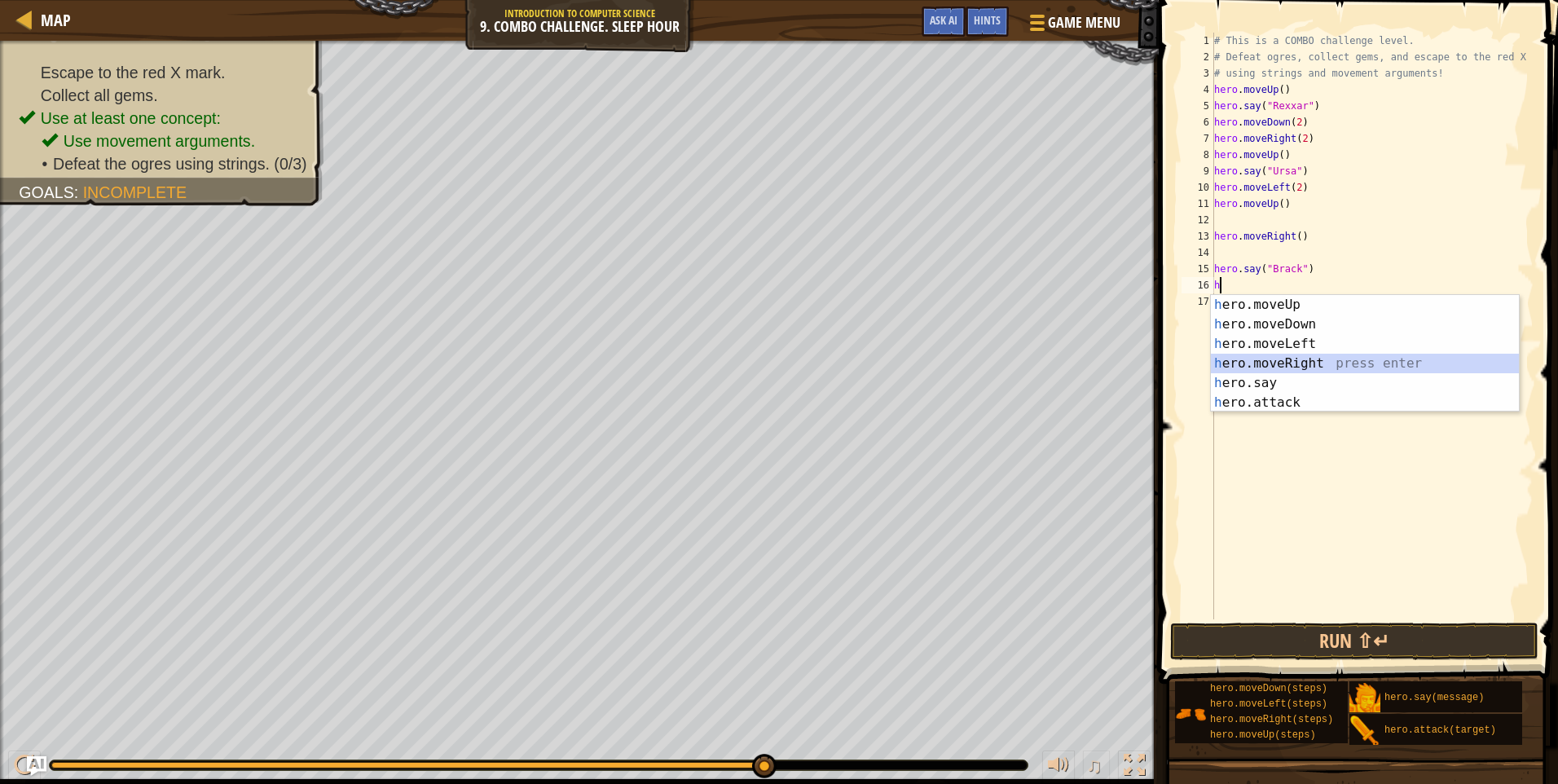
click at [1264, 358] on div "h ero.moveUp press enter h ero.moveDown press enter h ero.moveLeft press enter …" at bounding box center [1364, 373] width 308 height 156
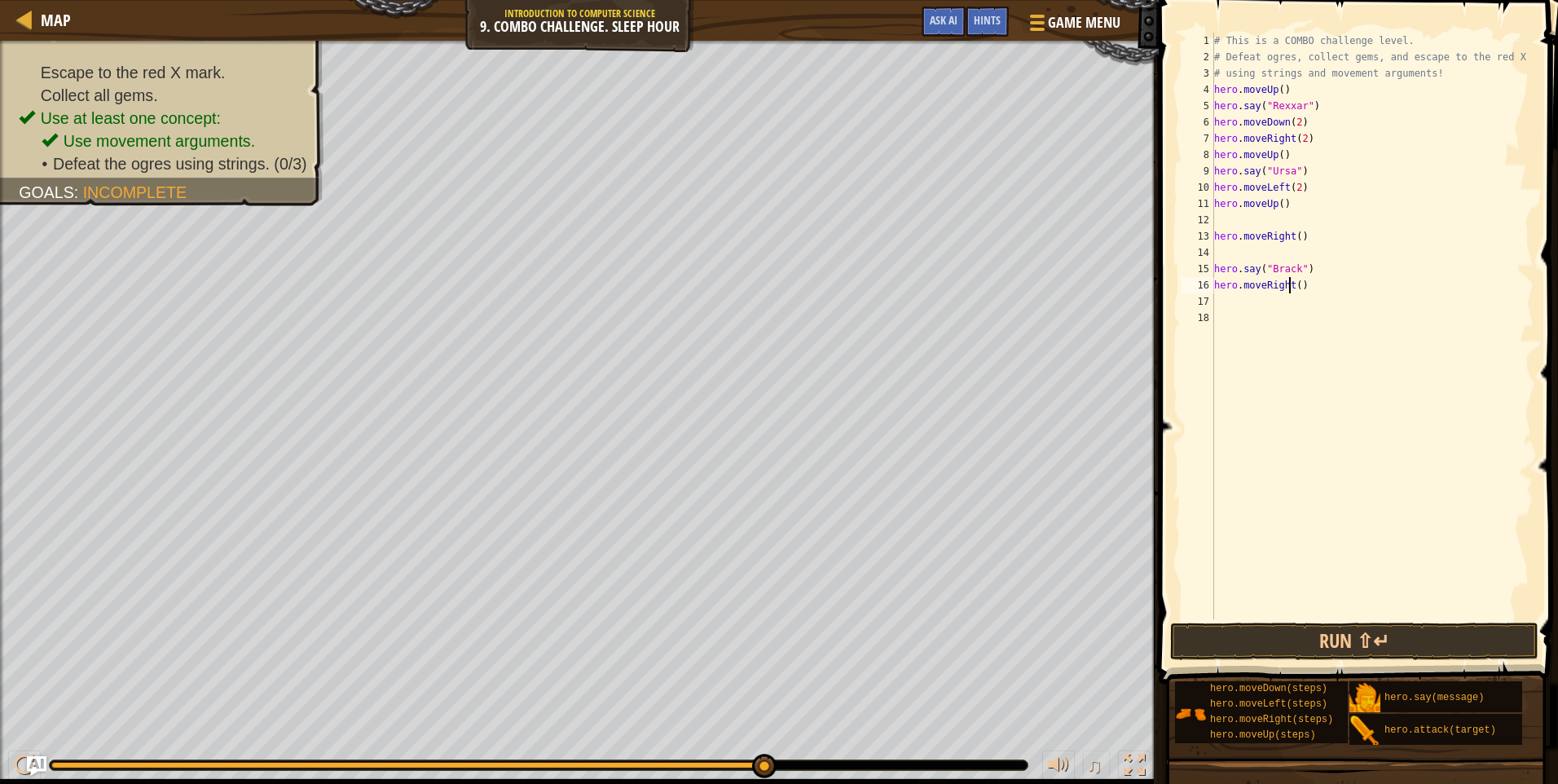
click at [1291, 283] on div "# This is a COMBO challenge level. # Defeat [PERSON_NAME], collect gems, and es…" at bounding box center [1371, 341] width 323 height 619
click at [1298, 282] on div "# This is a COMBO challenge level. # Defeat [PERSON_NAME], collect gems, and es…" at bounding box center [1371, 341] width 323 height 619
click at [1294, 282] on div "# This is a COMBO challenge level. # Defeat [PERSON_NAME], collect gems, and es…" at bounding box center [1371, 341] width 323 height 619
type textarea "hero.moveRight(2)"
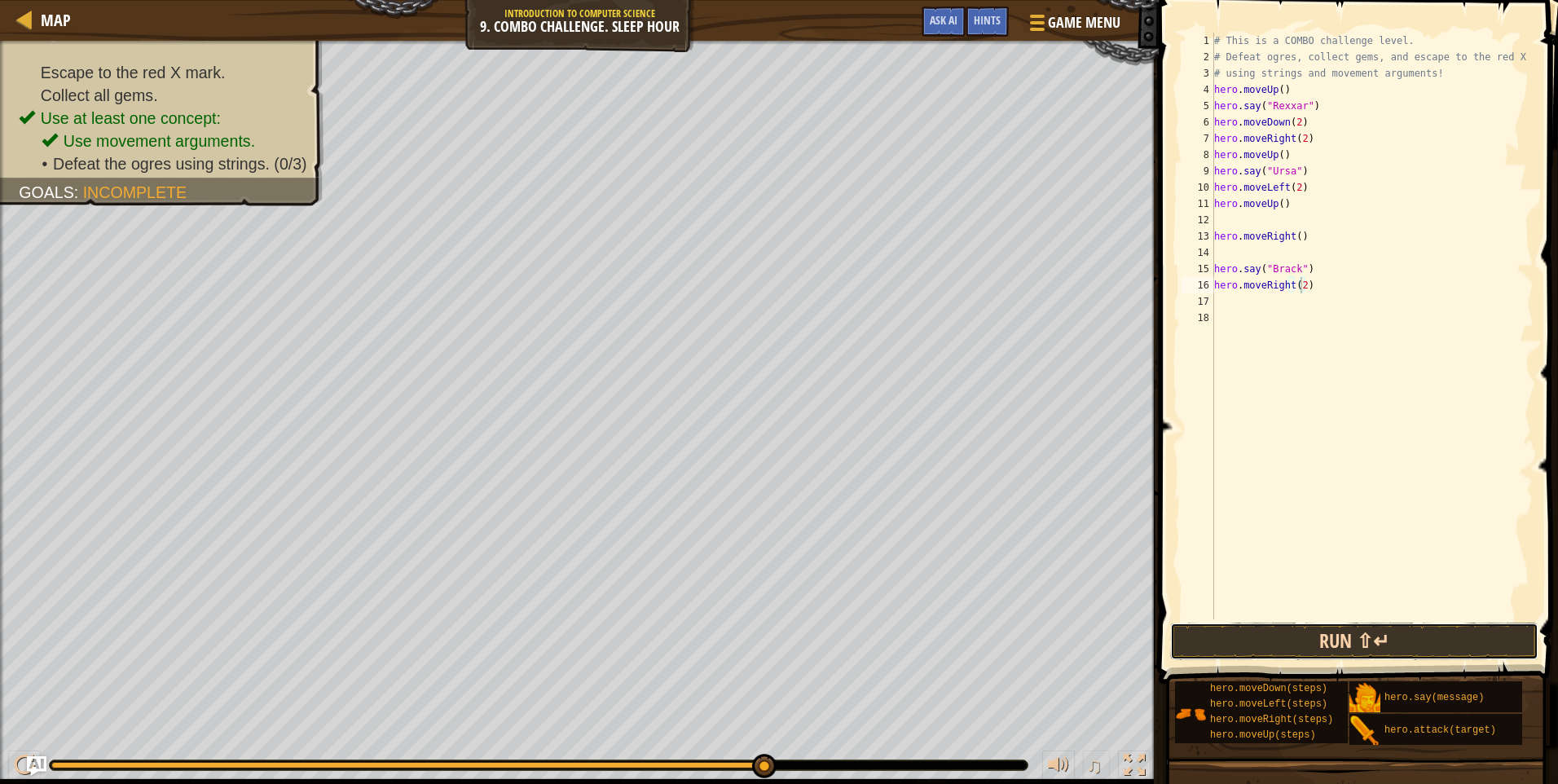
click at [1354, 628] on button "Run ⇧↵" at bounding box center [1354, 640] width 368 height 38
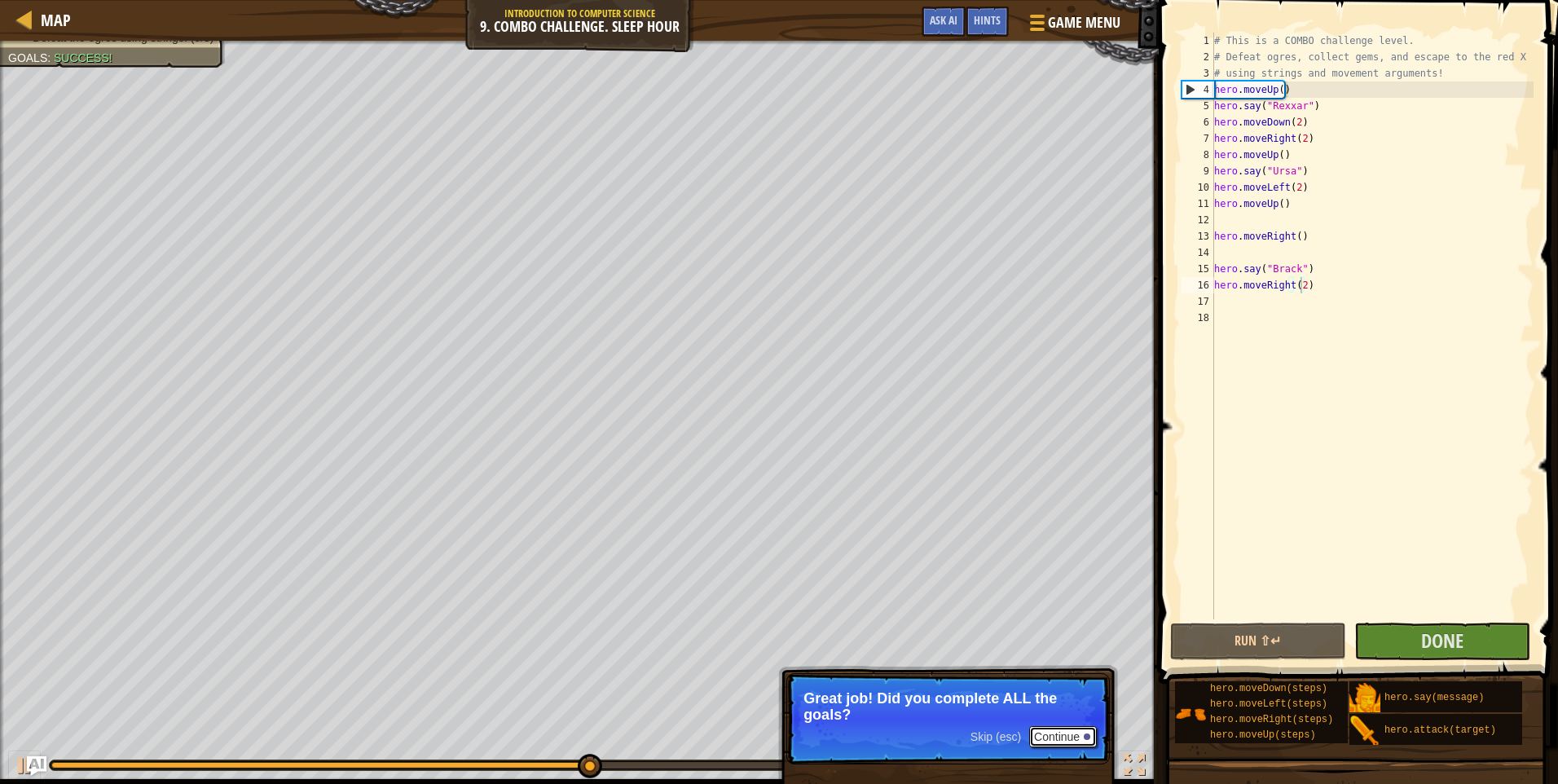
click at [1072, 732] on button "Continue" at bounding box center [1062, 736] width 67 height 21
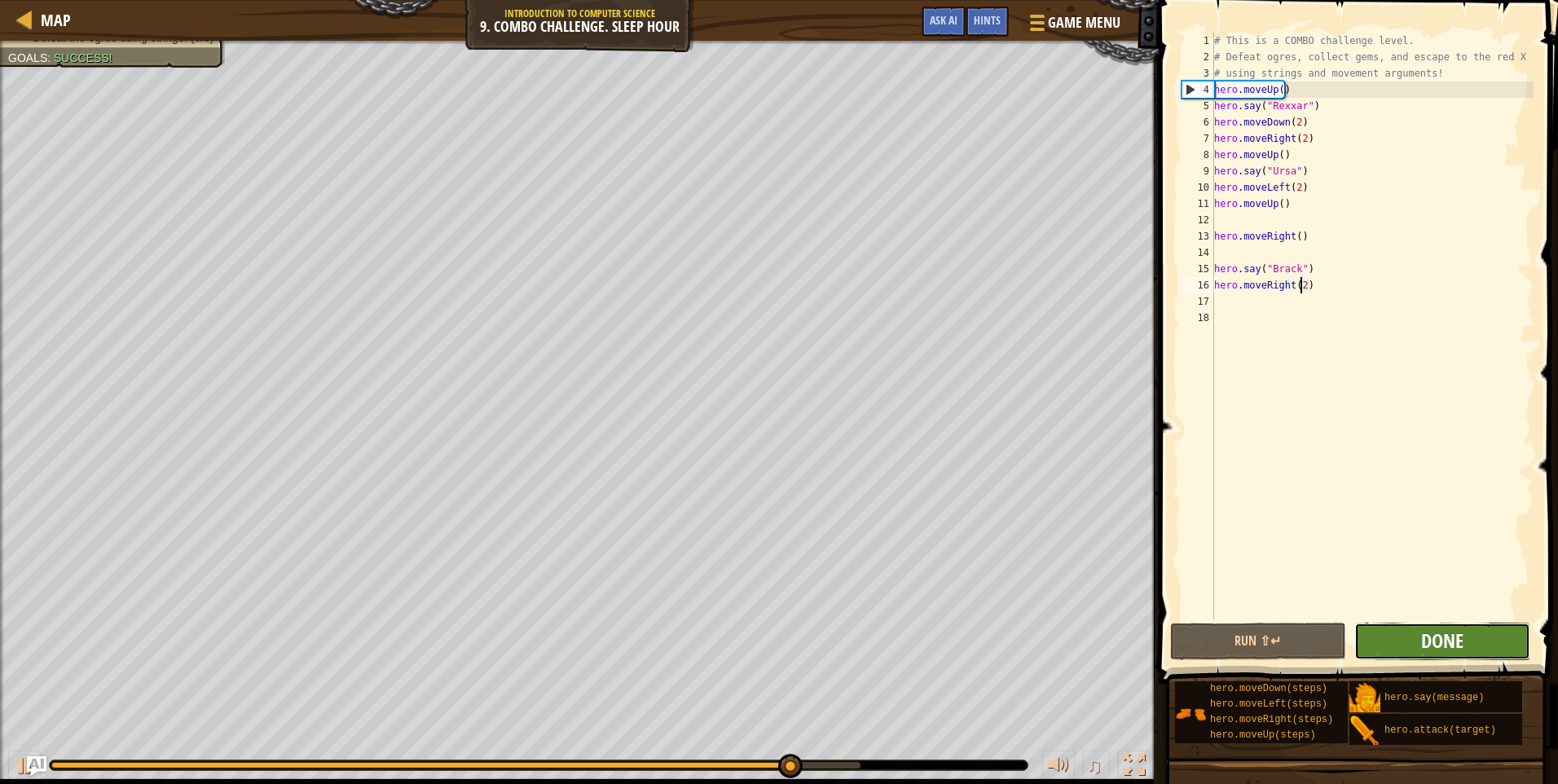
click at [1448, 651] on span "Done" at bounding box center [1442, 640] width 42 height 26
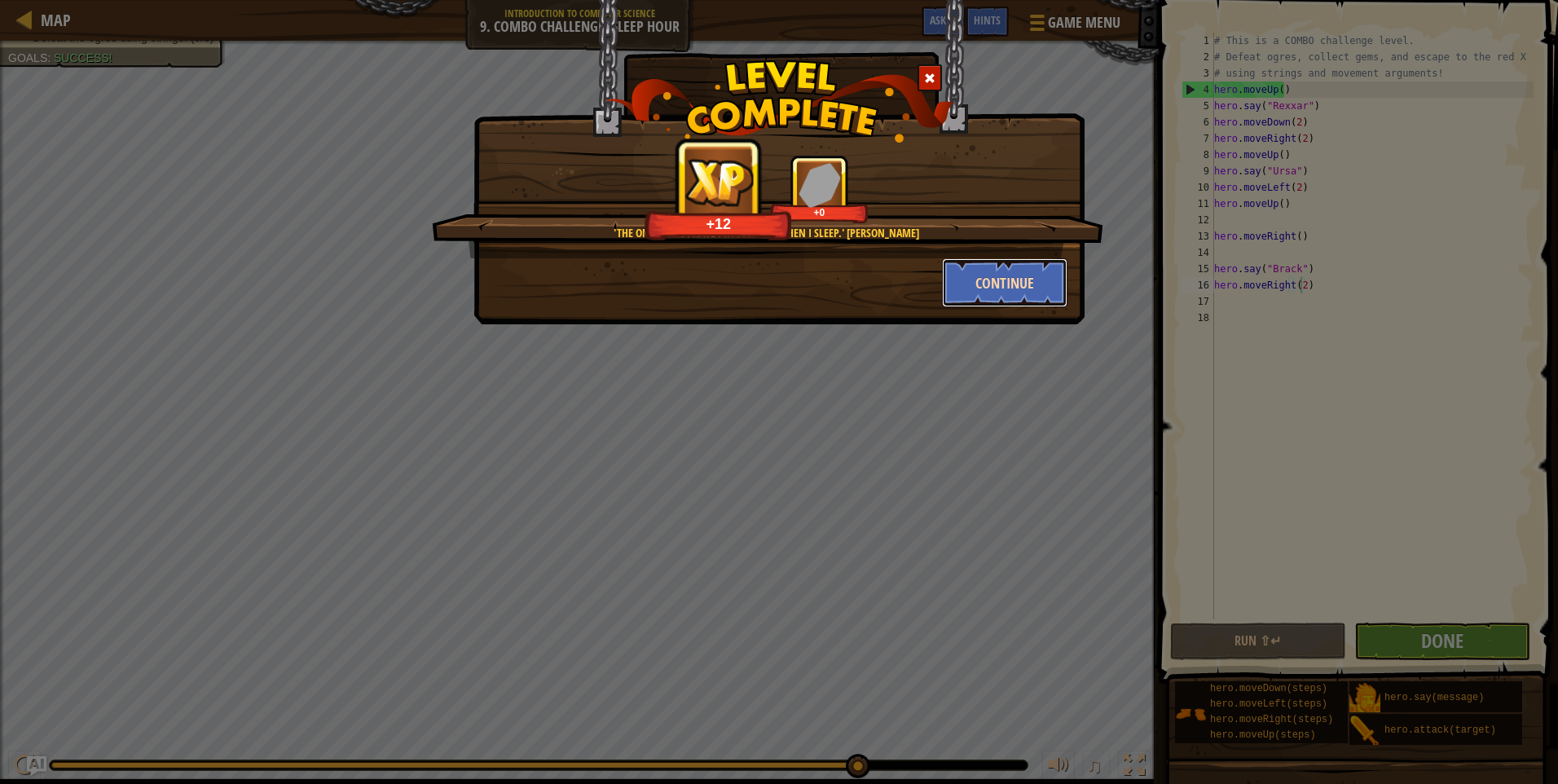
click at [1047, 282] on button "Continue" at bounding box center [1004, 282] width 126 height 49
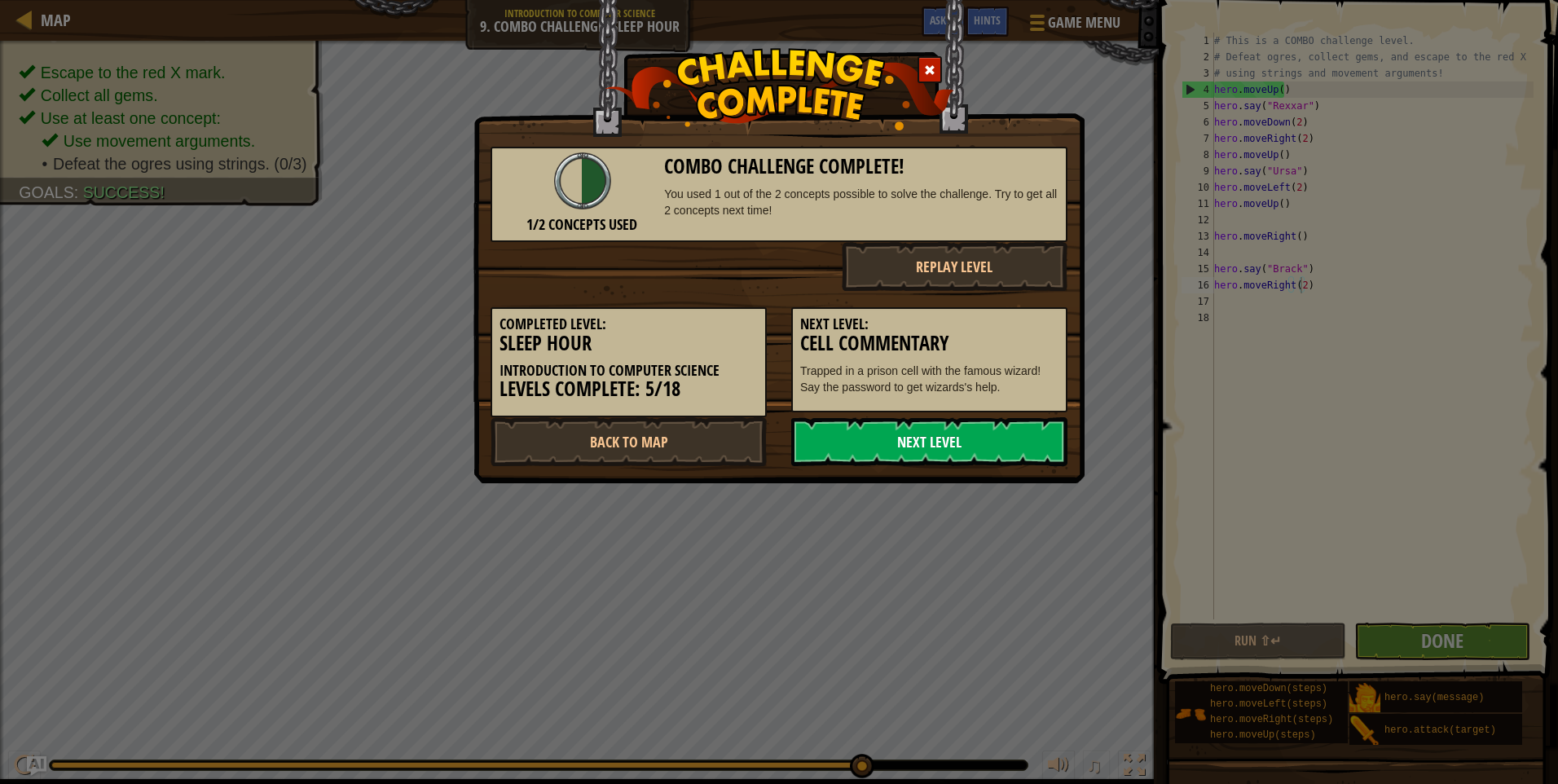
click at [953, 455] on link "Next Level" at bounding box center [929, 441] width 276 height 49
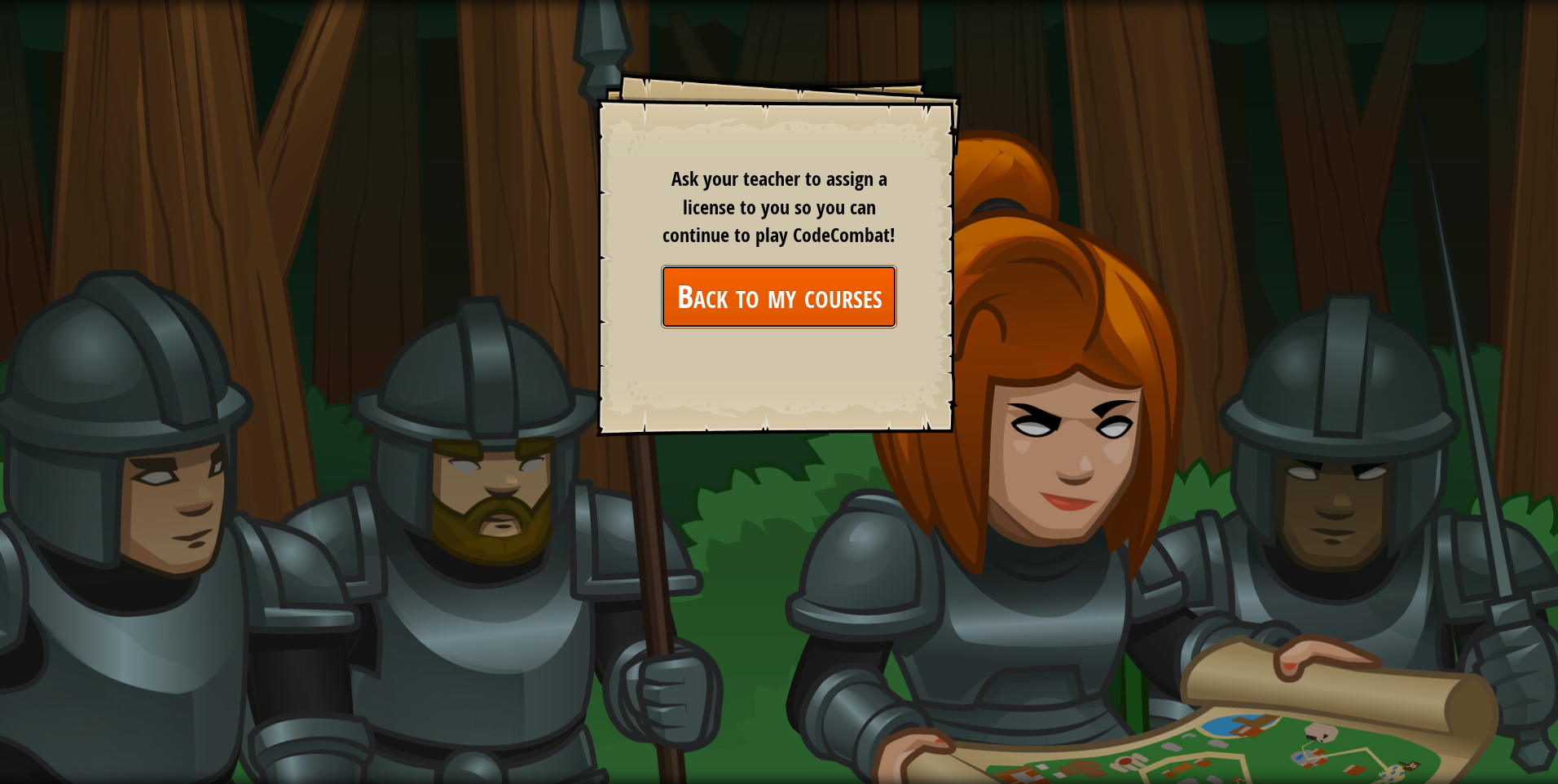
click at [820, 293] on link "Back to my courses" at bounding box center [779, 296] width 237 height 63
